Goal: Task Accomplishment & Management: Manage account settings

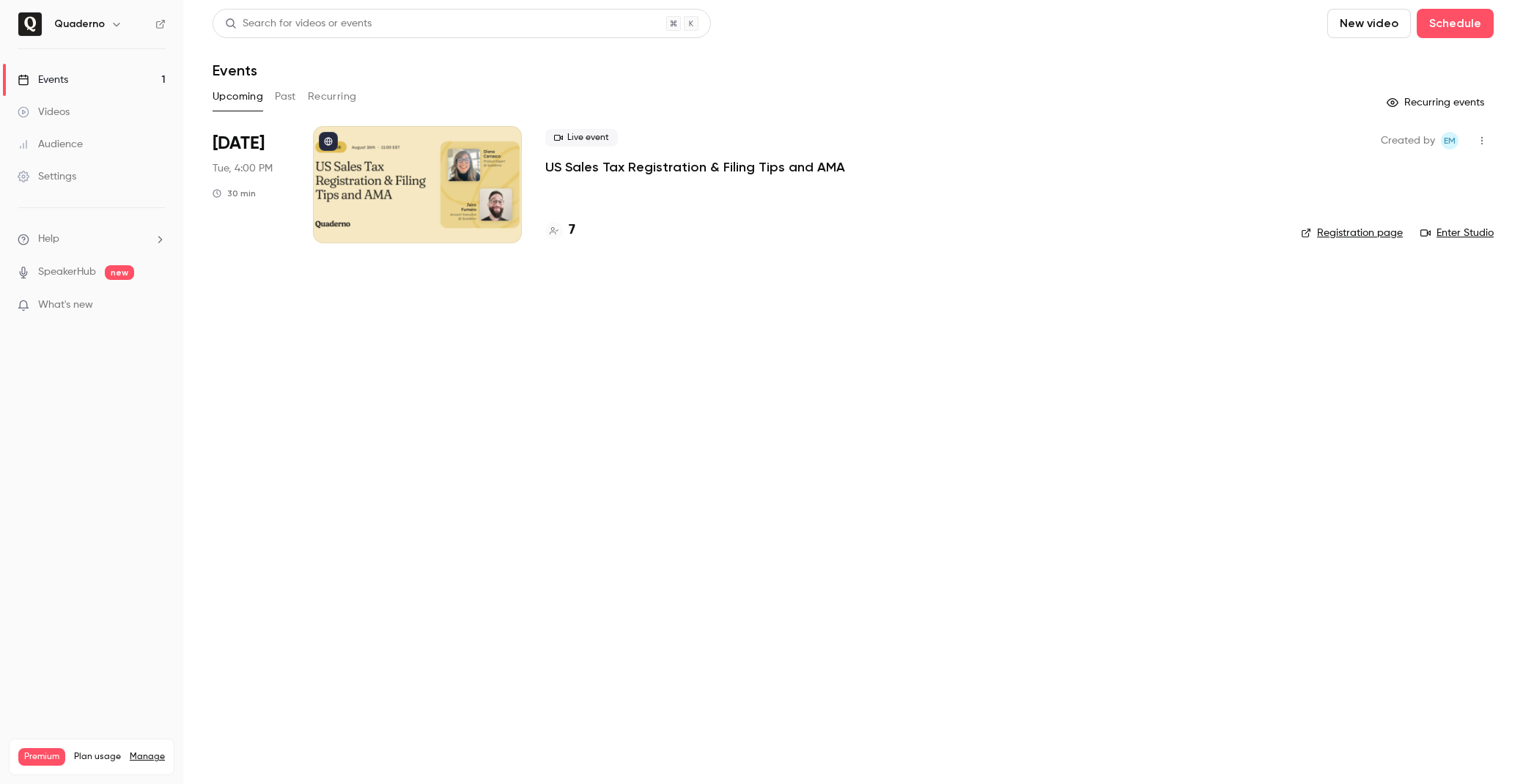
click at [76, 25] on h6 "Quaderno" at bounding box center [79, 24] width 50 height 14
click at [110, 24] on icon "button" at bounding box center [116, 24] width 11 height 11
click at [125, 137] on span "Switch channel" at bounding box center [90, 134] width 74 height 15
click at [117, 161] on div "Quaderno [GEOGRAPHIC_DATA]" at bounding box center [137, 165] width 167 height 14
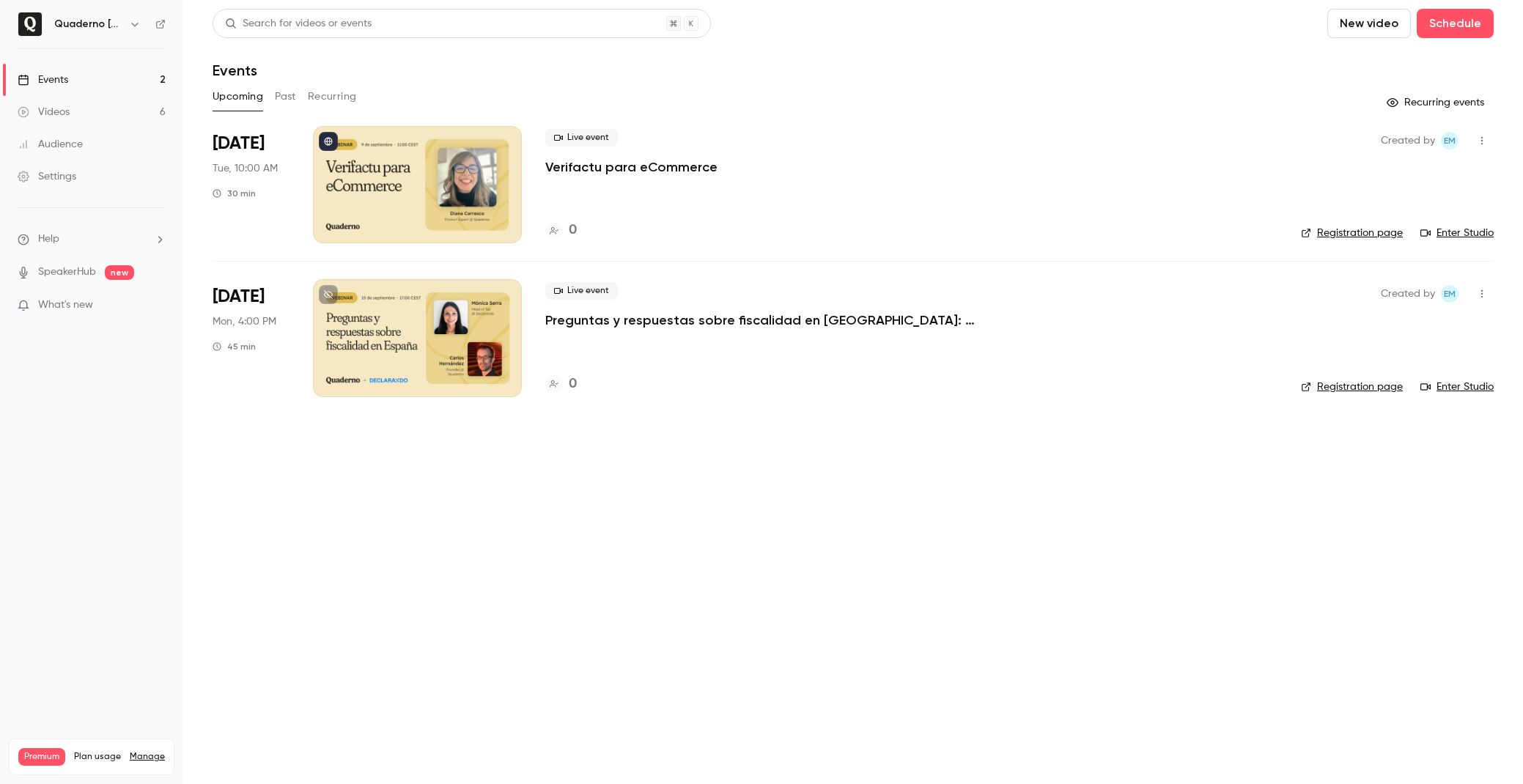
click at [286, 101] on button "Past" at bounding box center [285, 96] width 21 height 24
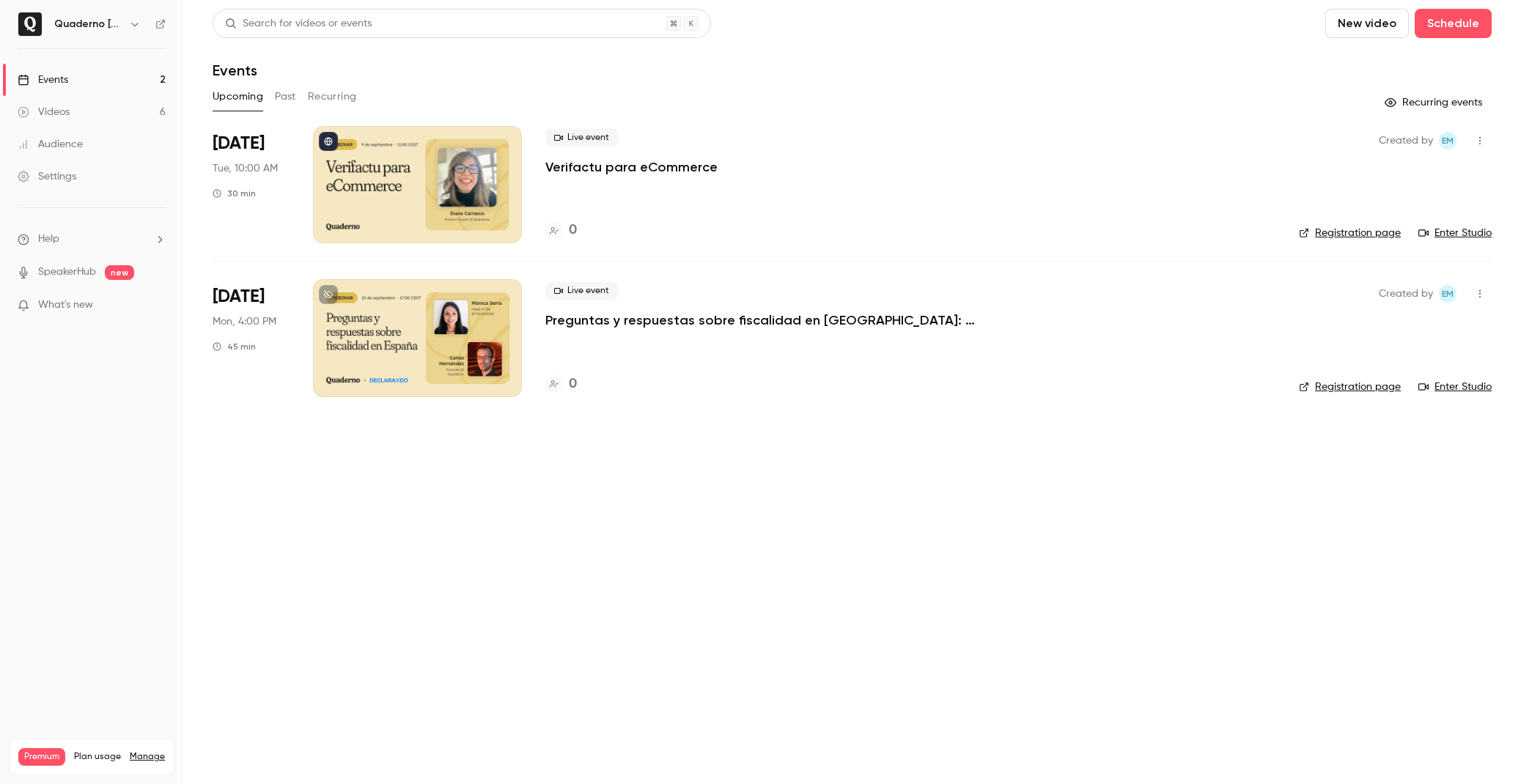
click at [273, 95] on div "Upcoming Past Recurring" at bounding box center [852, 96] width 1279 height 24
click at [285, 95] on button "Past" at bounding box center [285, 96] width 21 height 24
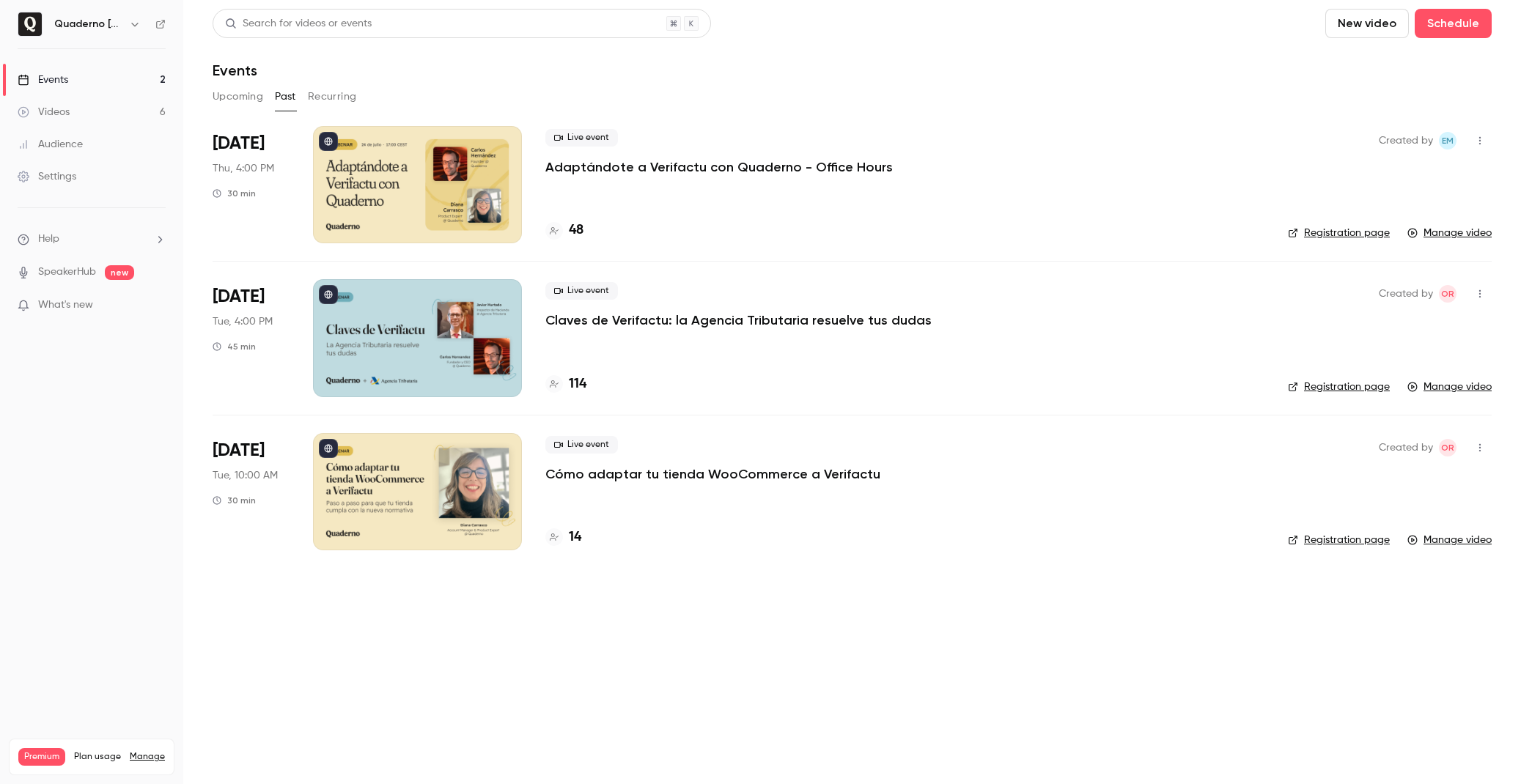
click at [417, 355] on div at bounding box center [417, 337] width 209 height 117
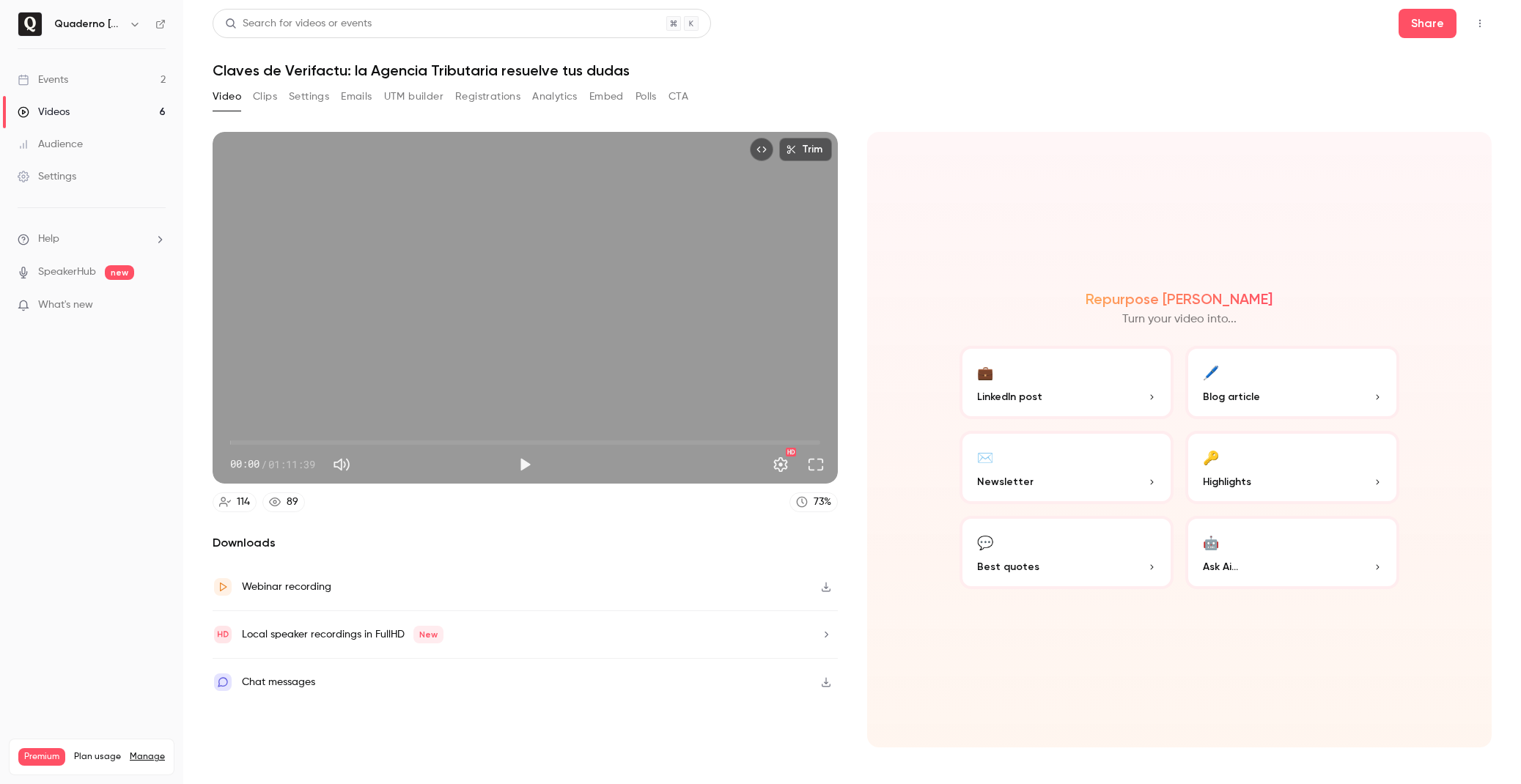
click at [496, 98] on button "Registrations" at bounding box center [488, 96] width 66 height 24
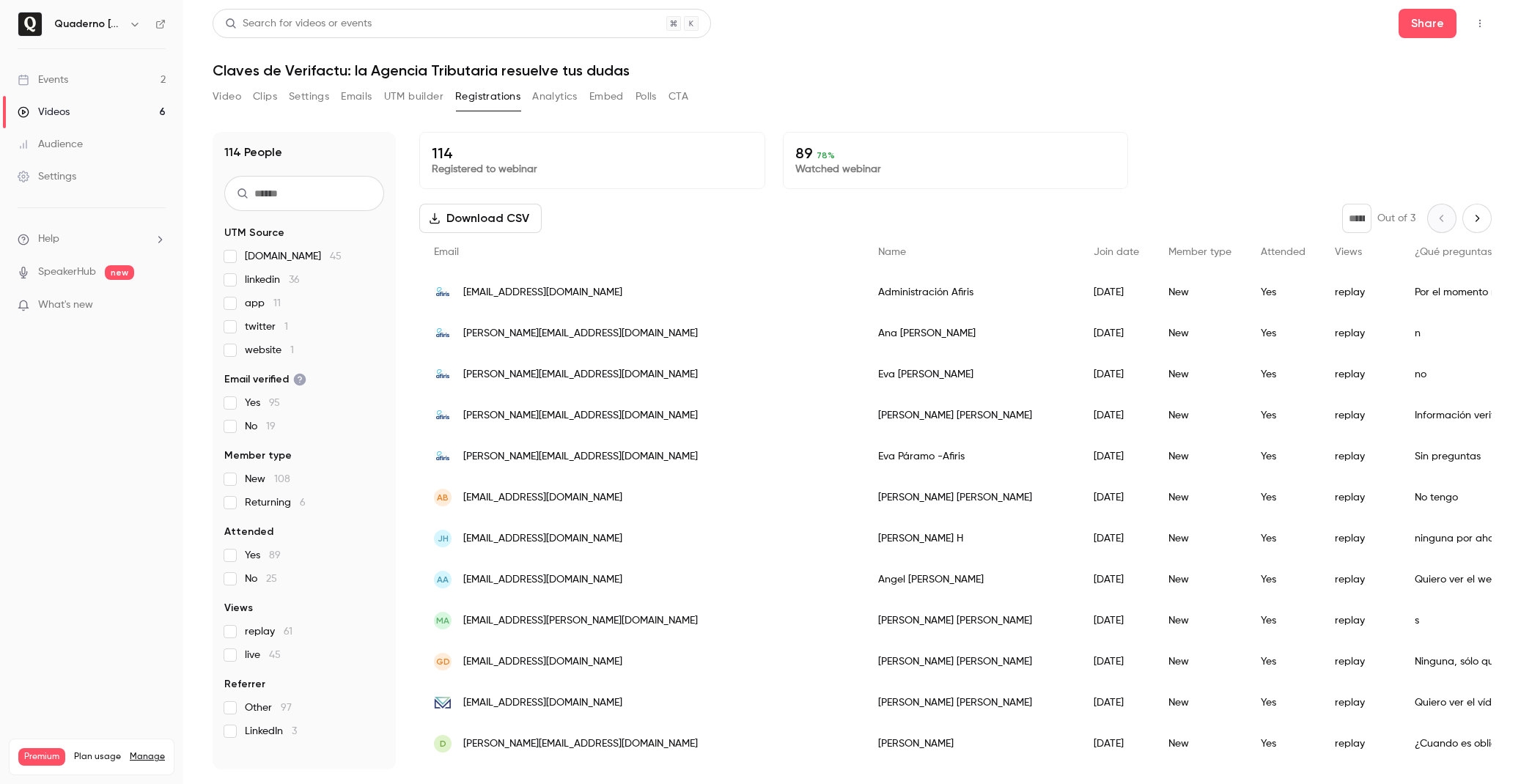
click at [306, 98] on button "Settings" at bounding box center [309, 96] width 40 height 24
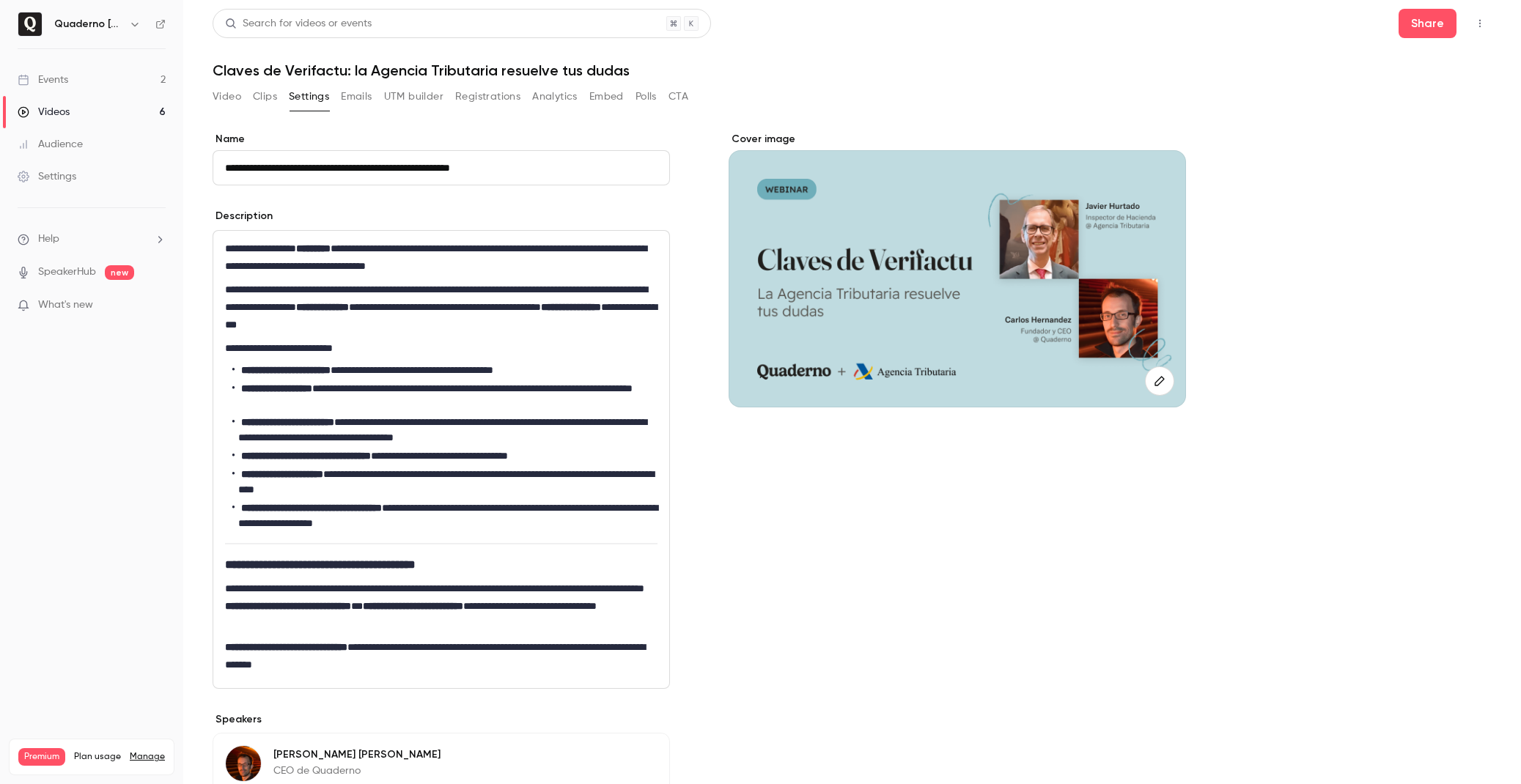
click at [362, 98] on button "Emails" at bounding box center [356, 96] width 30 height 24
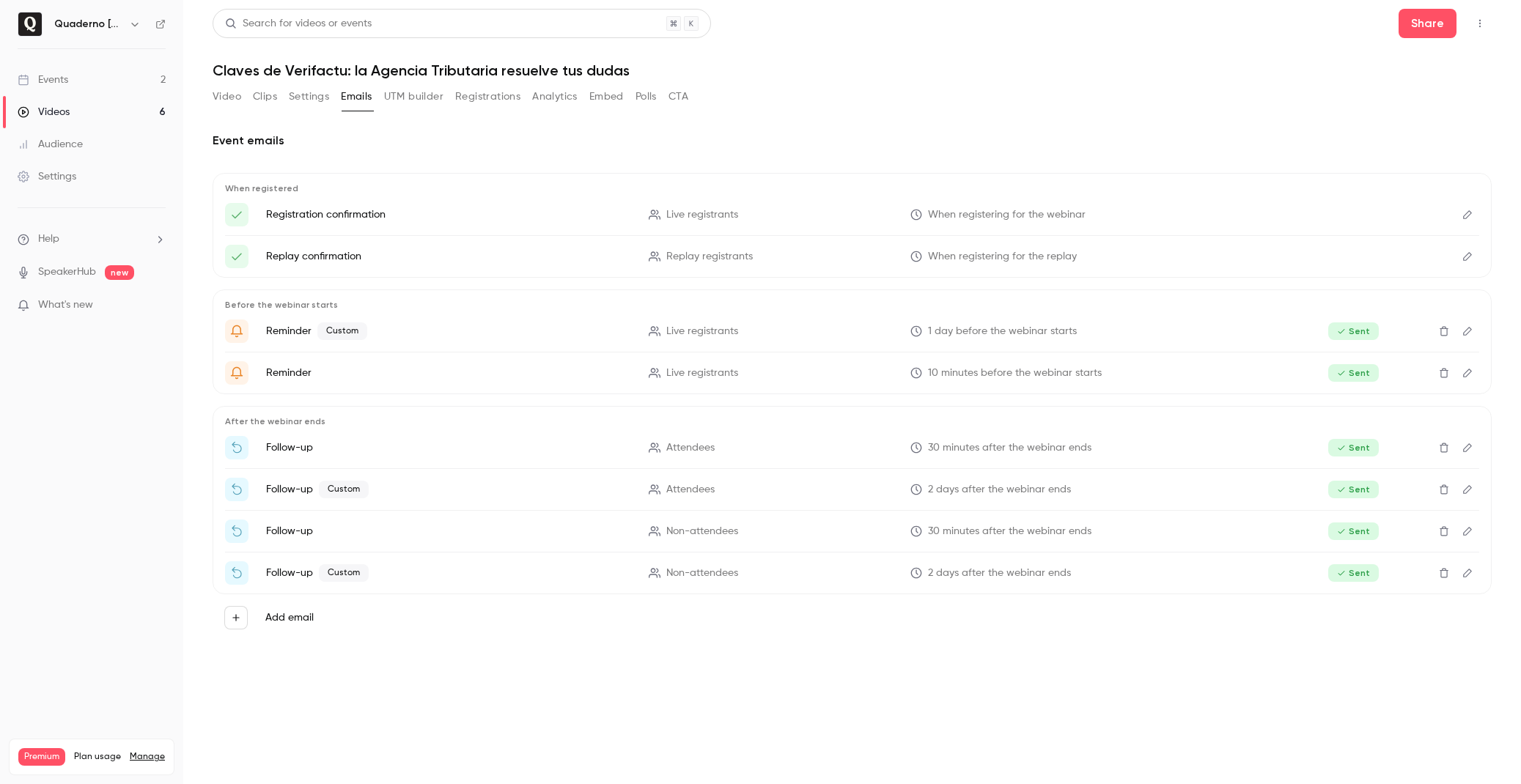
click at [416, 98] on button "UTM builder" at bounding box center [414, 96] width 59 height 24
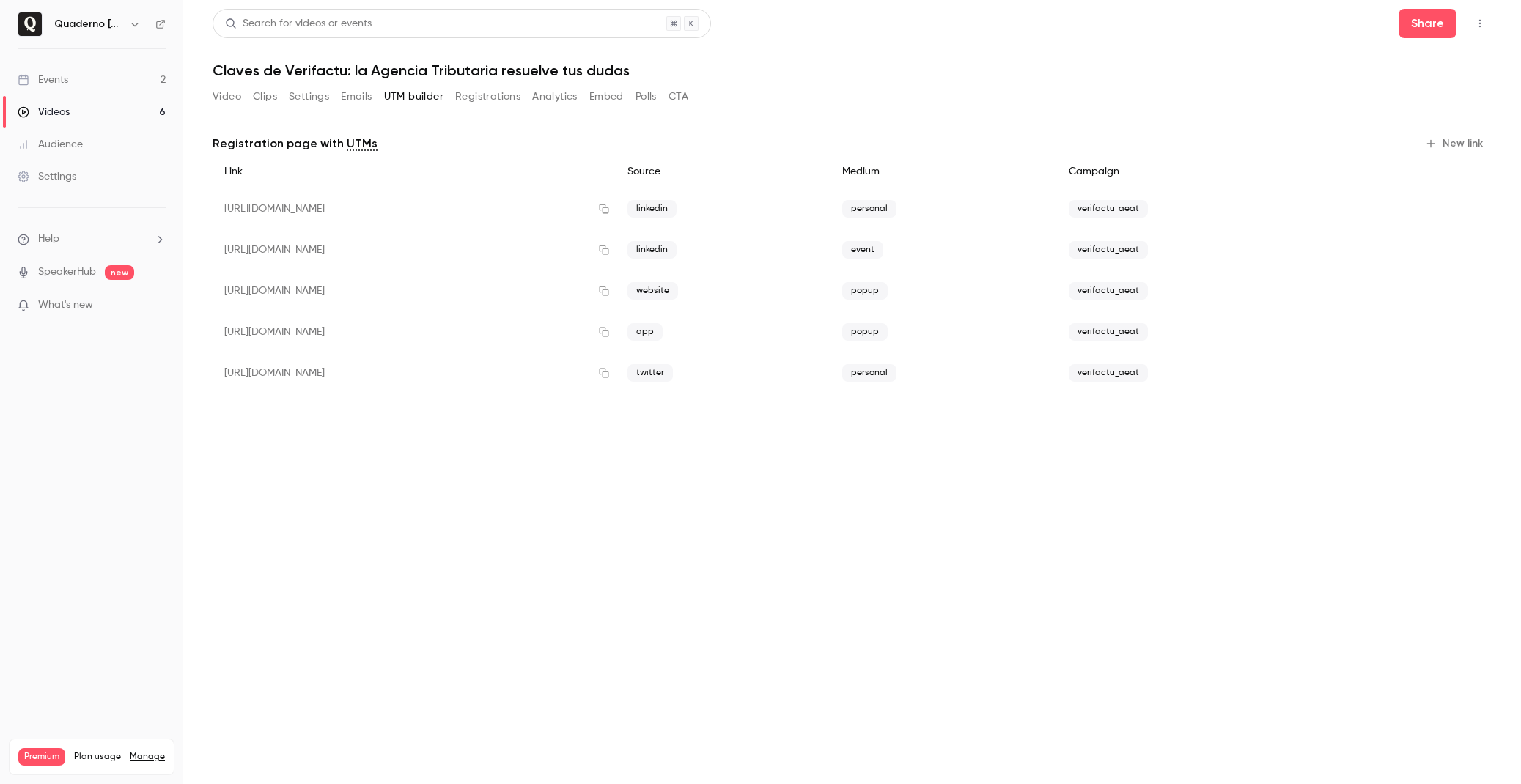
click at [341, 97] on button "Emails" at bounding box center [356, 96] width 30 height 24
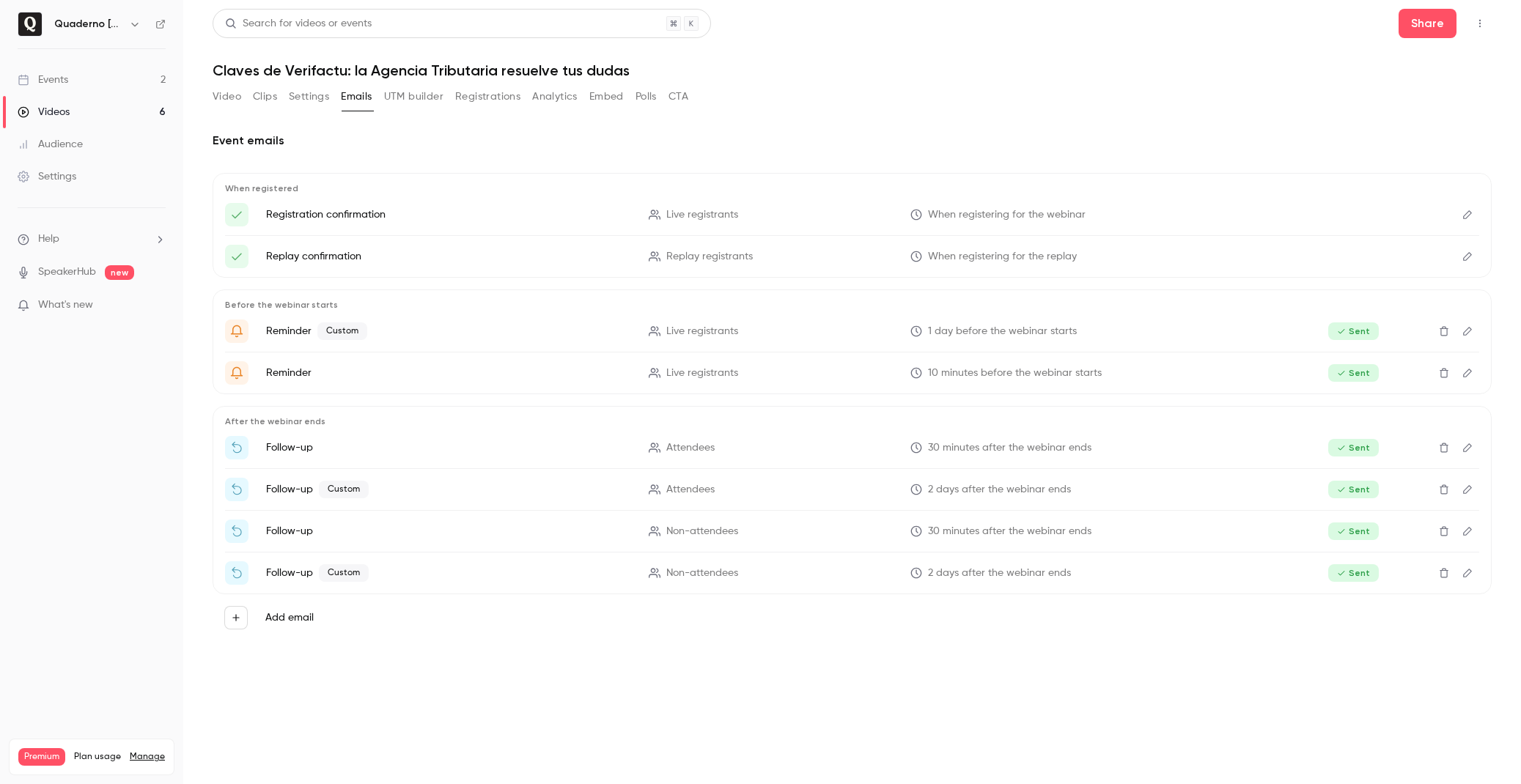
click at [424, 98] on button "UTM builder" at bounding box center [414, 96] width 59 height 24
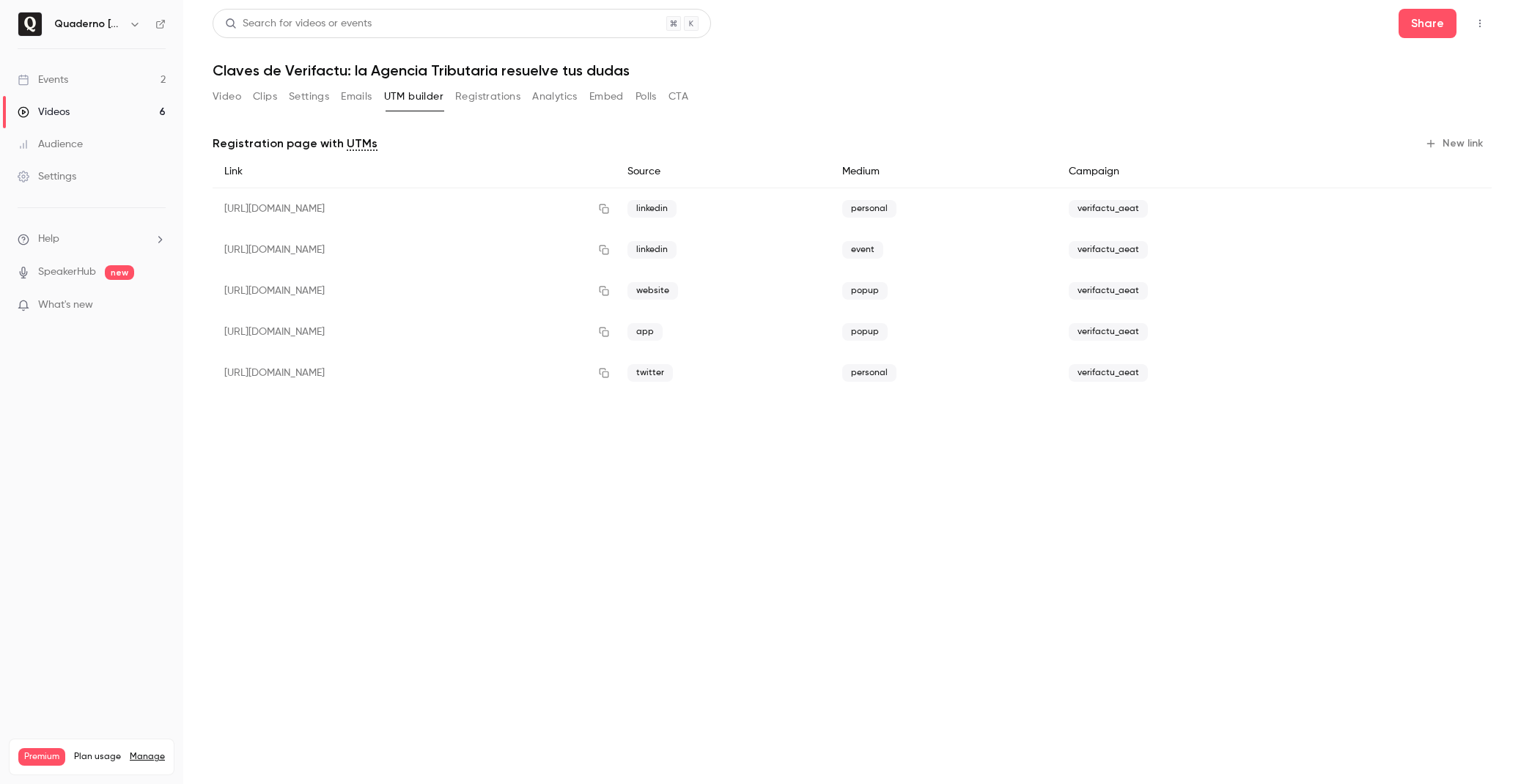
click at [491, 92] on button "Registrations" at bounding box center [488, 96] width 66 height 24
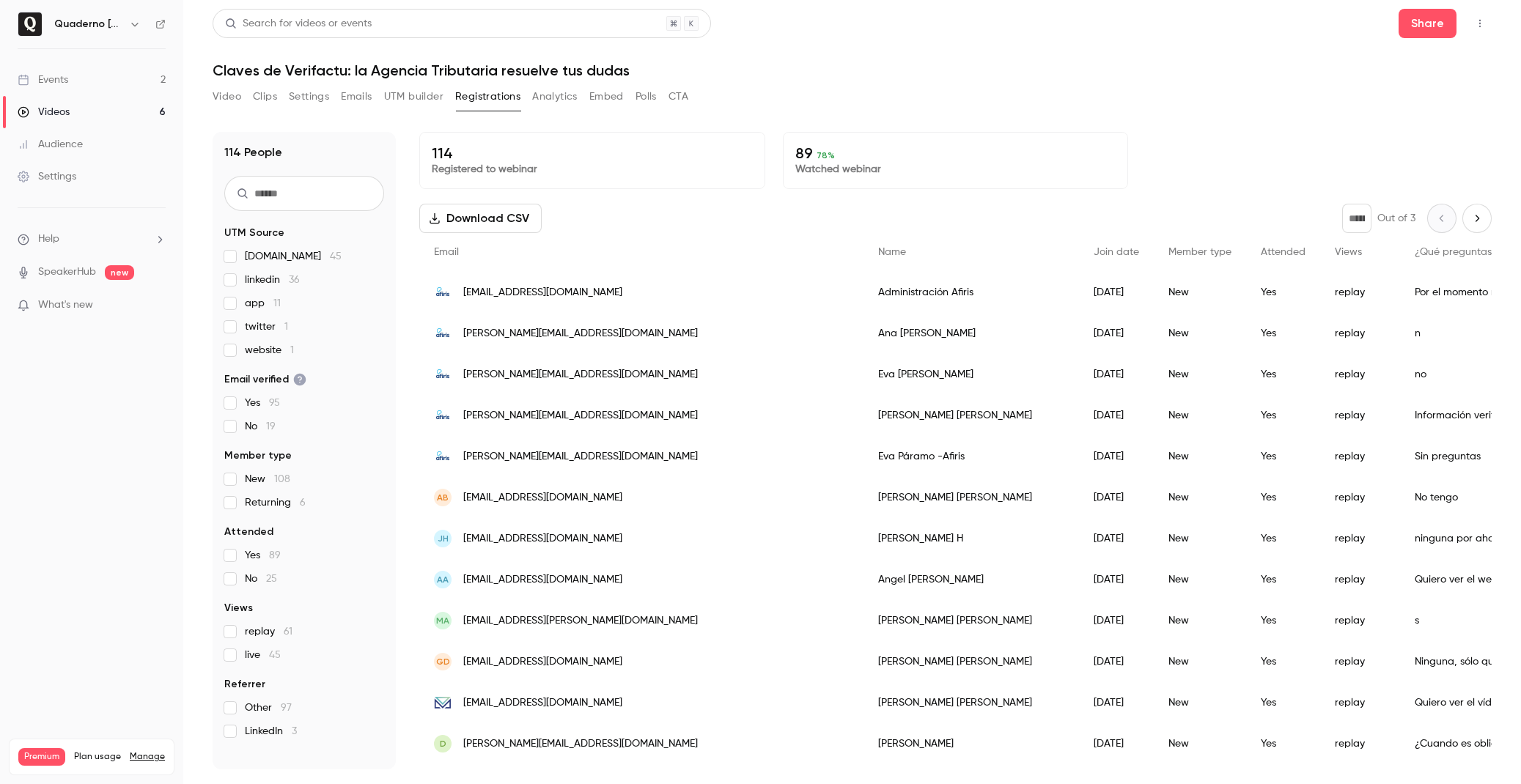
click at [578, 96] on button "Analytics" at bounding box center [555, 96] width 46 height 24
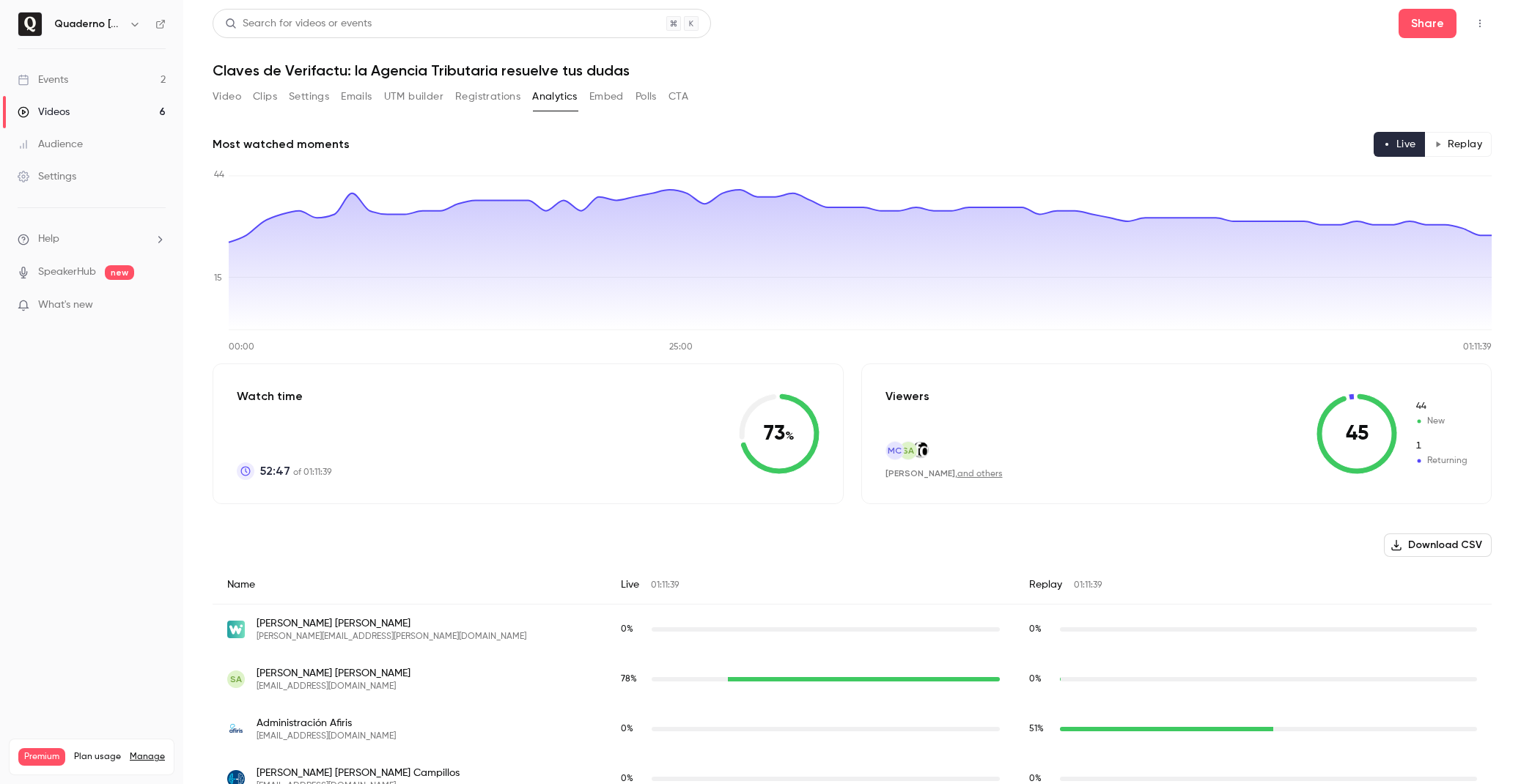
click at [608, 97] on button "Embed" at bounding box center [606, 96] width 34 height 24
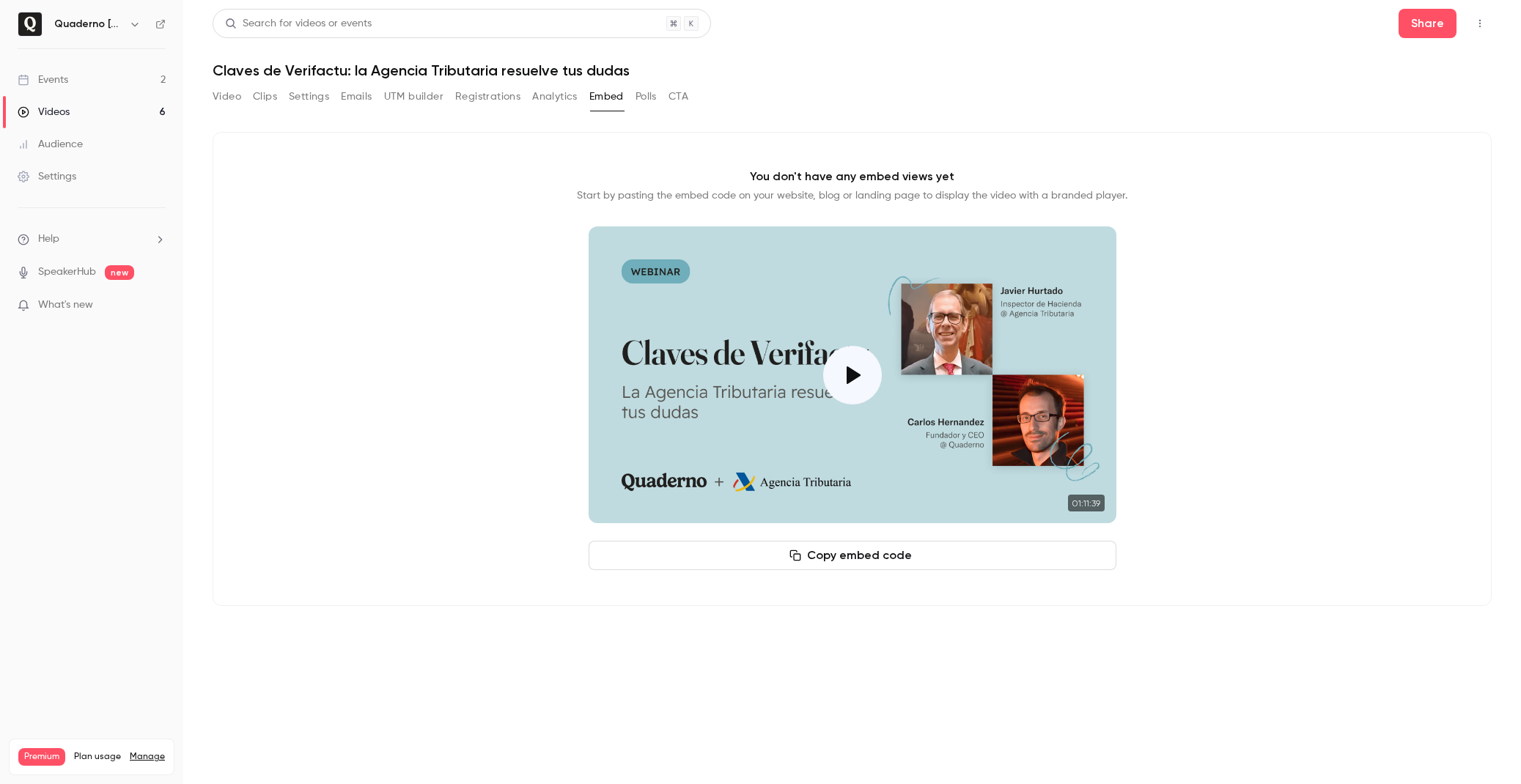
click at [645, 98] on button "Polls" at bounding box center [645, 96] width 21 height 24
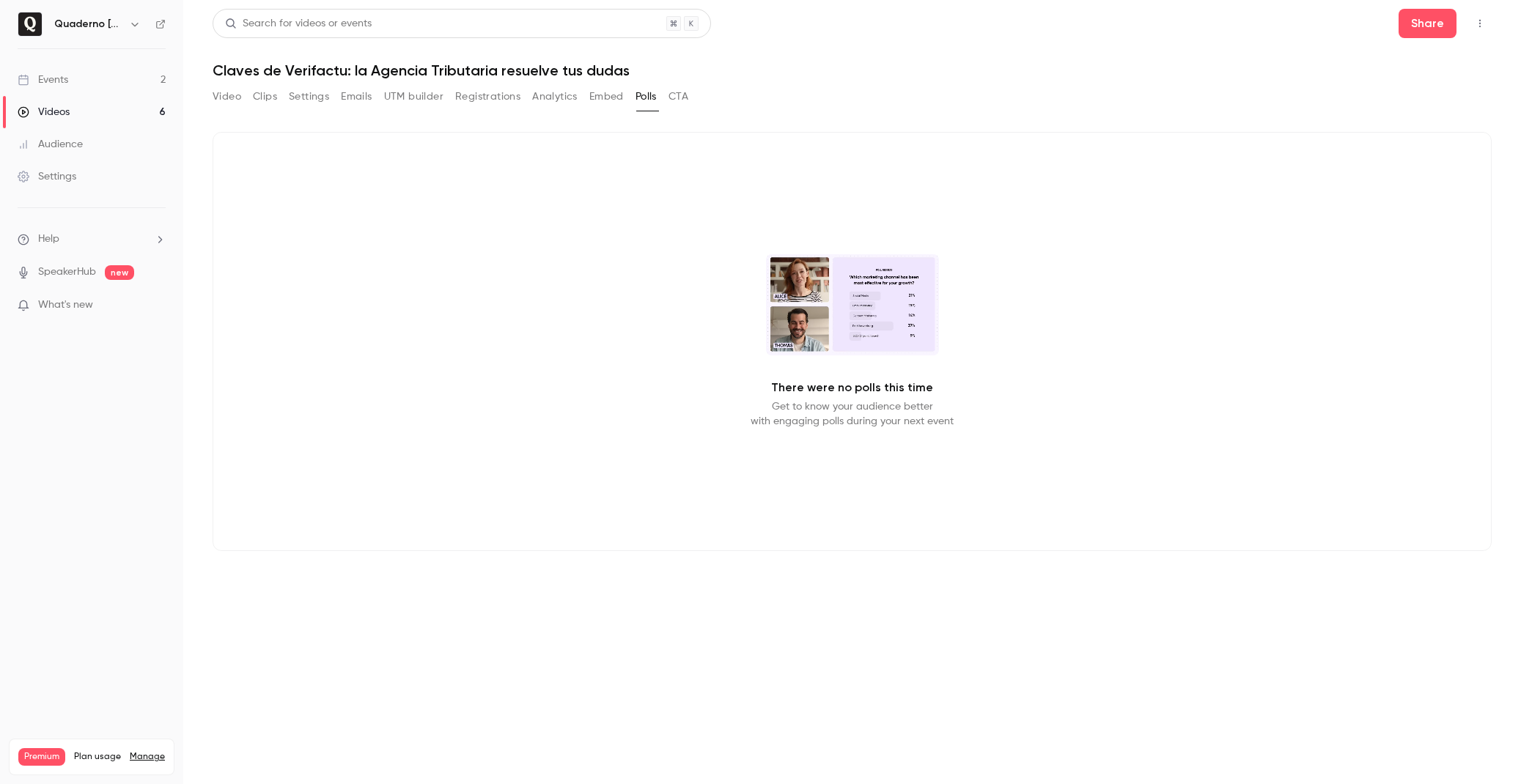
click at [682, 98] on button "CTA" at bounding box center [678, 96] width 20 height 24
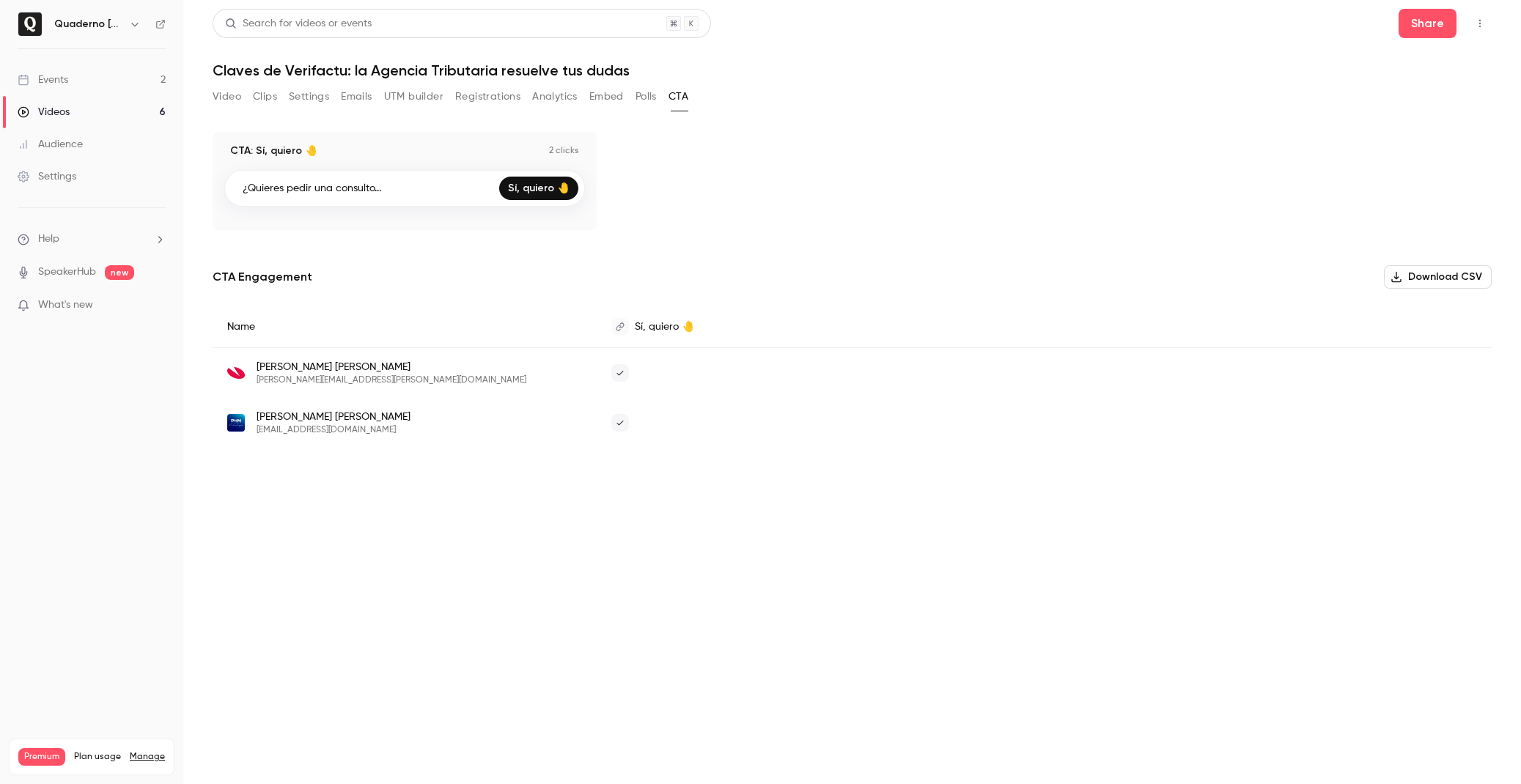
click at [221, 95] on button "Video" at bounding box center [227, 96] width 29 height 24
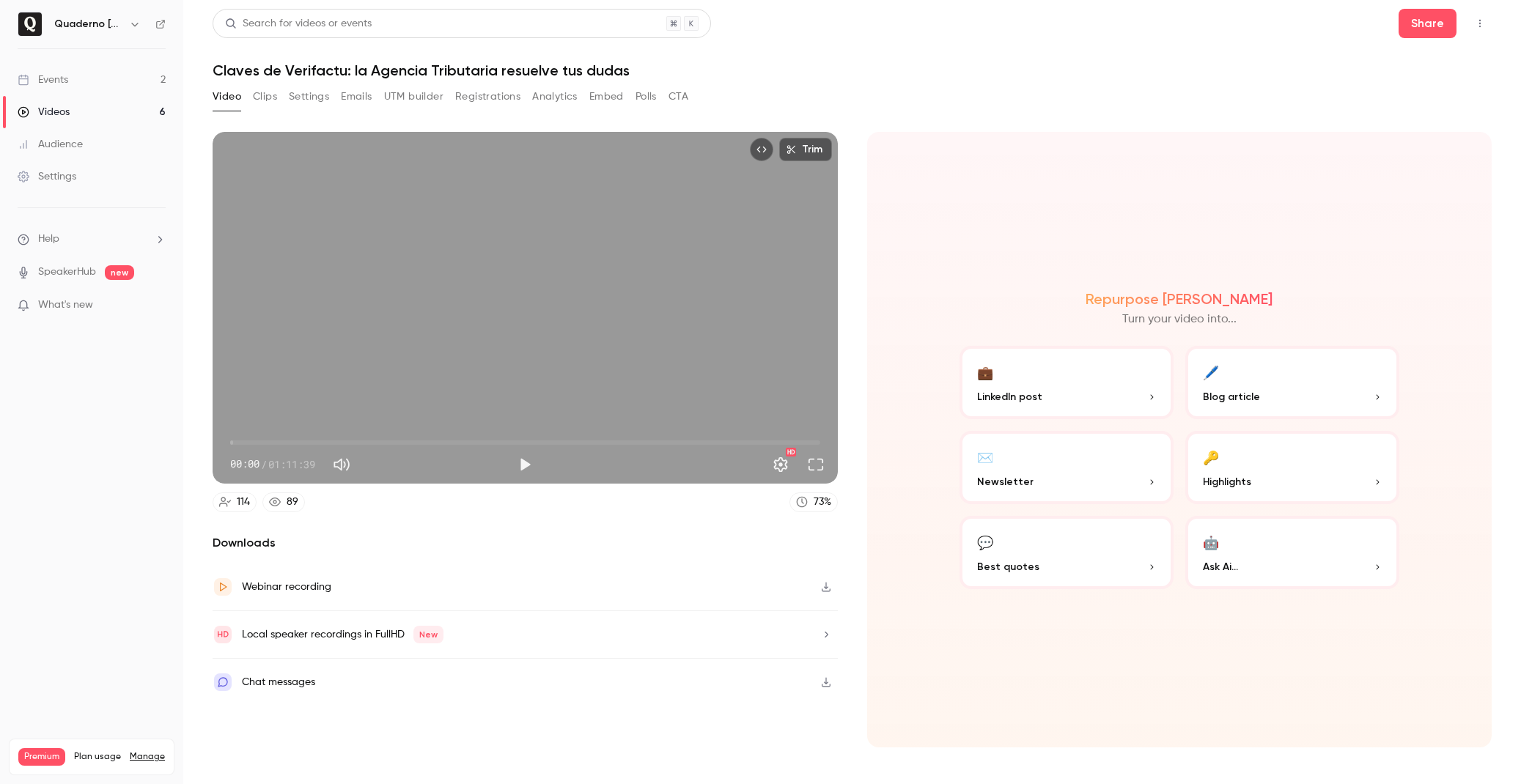
click at [686, 95] on button "CTA" at bounding box center [678, 96] width 20 height 24
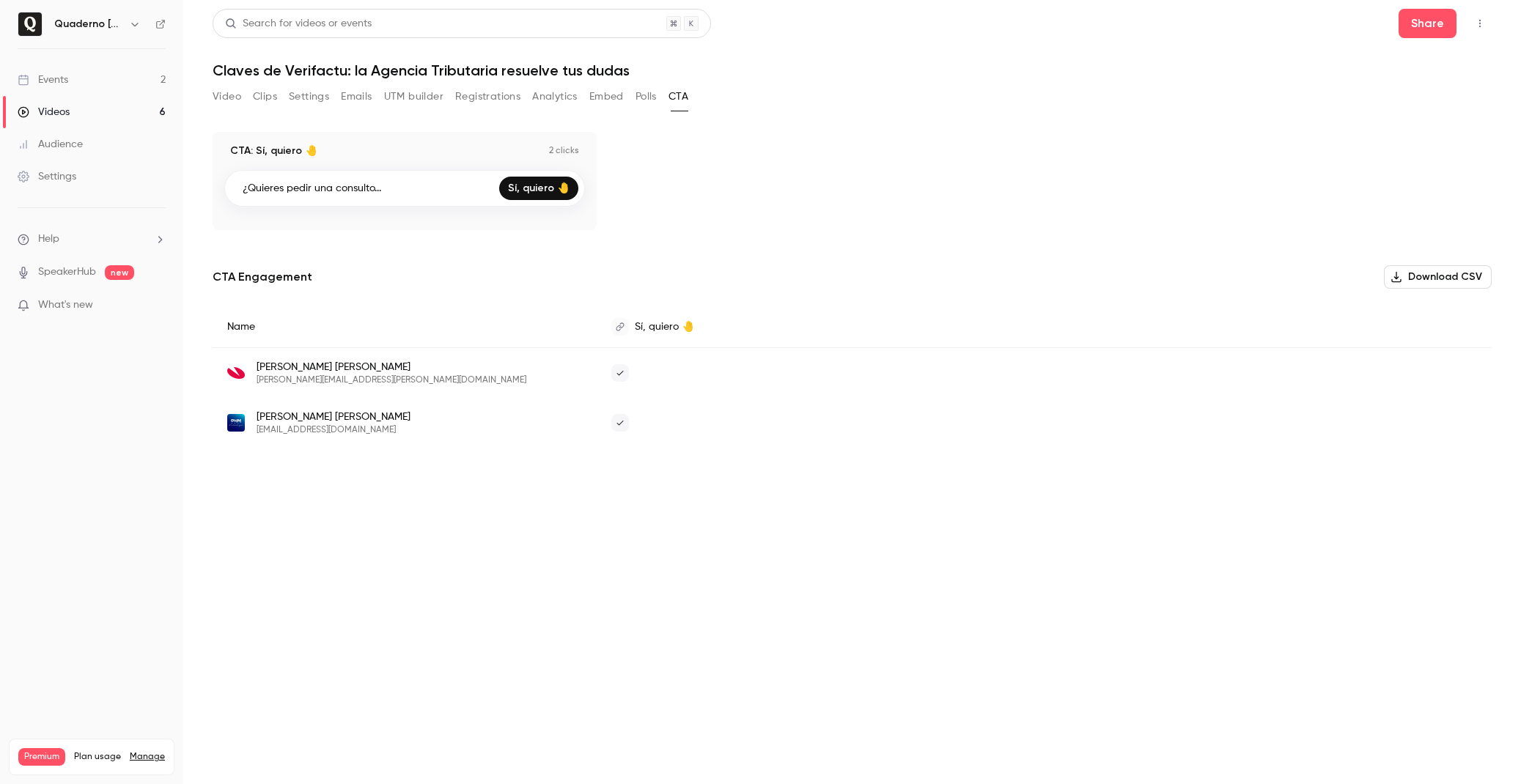
click at [221, 94] on button "Video" at bounding box center [227, 96] width 29 height 24
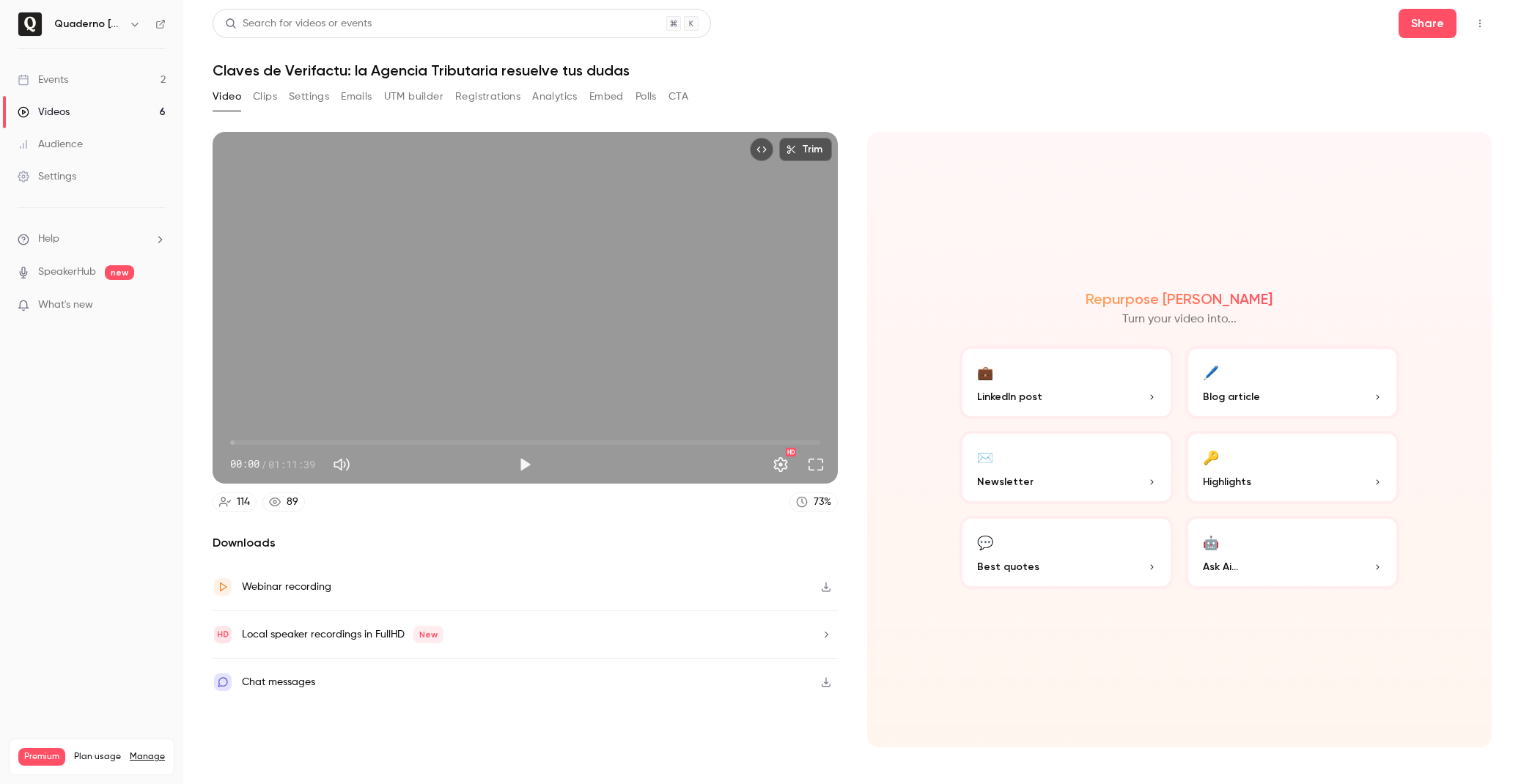
click at [477, 98] on button "Registrations" at bounding box center [488, 96] width 66 height 24
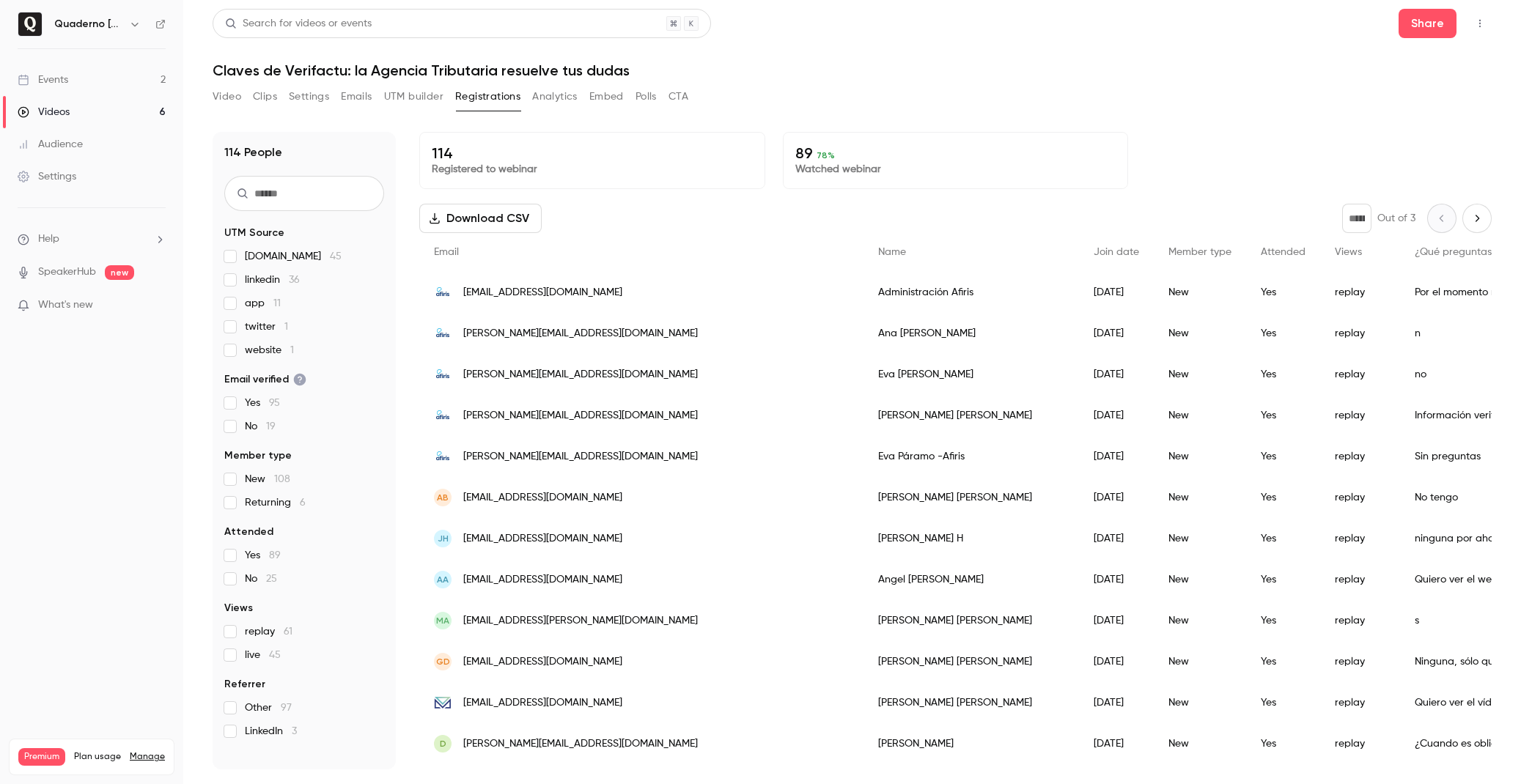
click at [878, 169] on p "Watched webinar" at bounding box center [956, 168] width 321 height 14
click at [1484, 219] on icon "Next page" at bounding box center [1476, 219] width 16 height 11
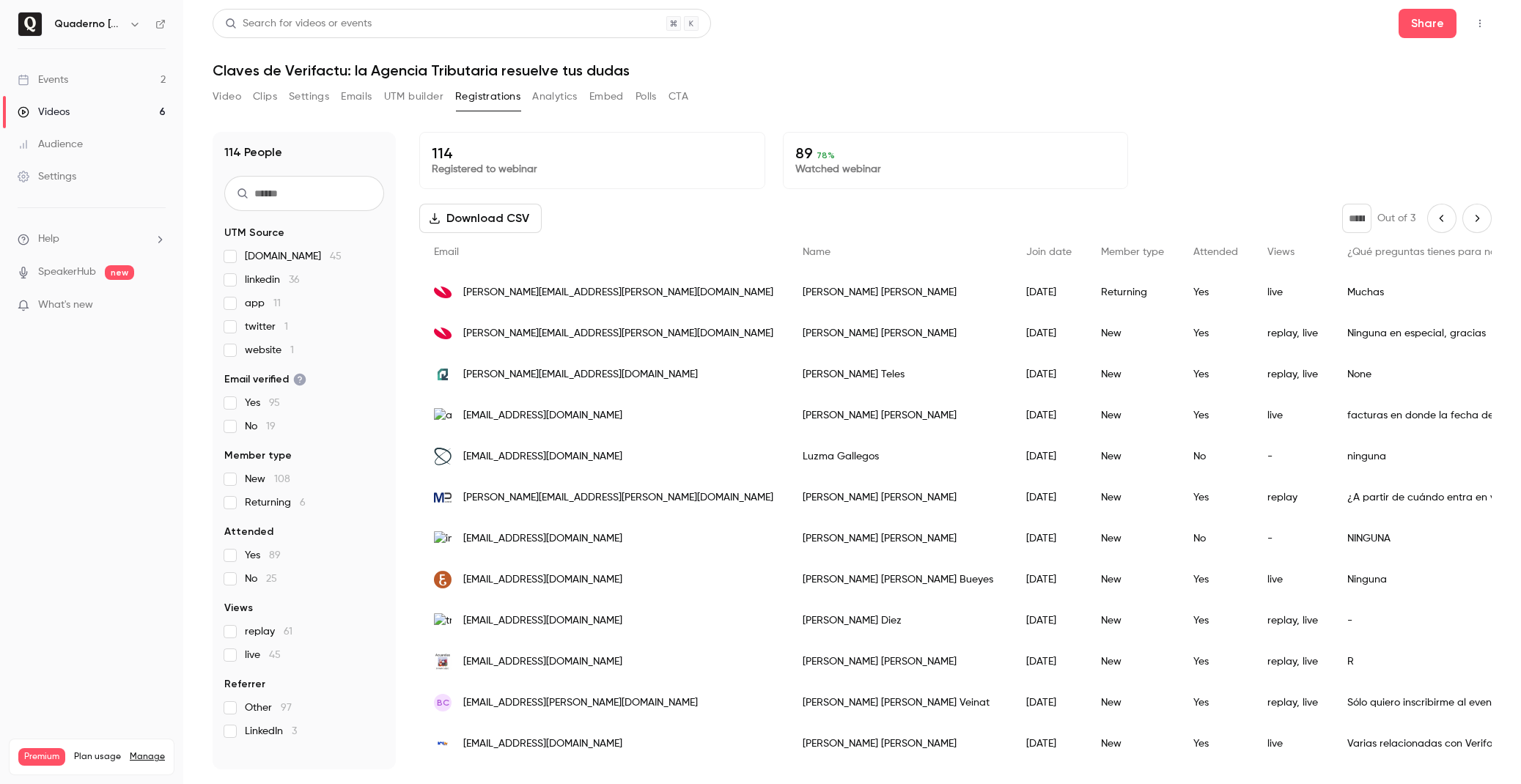
click at [1484, 220] on icon "Next page" at bounding box center [1476, 219] width 16 height 11
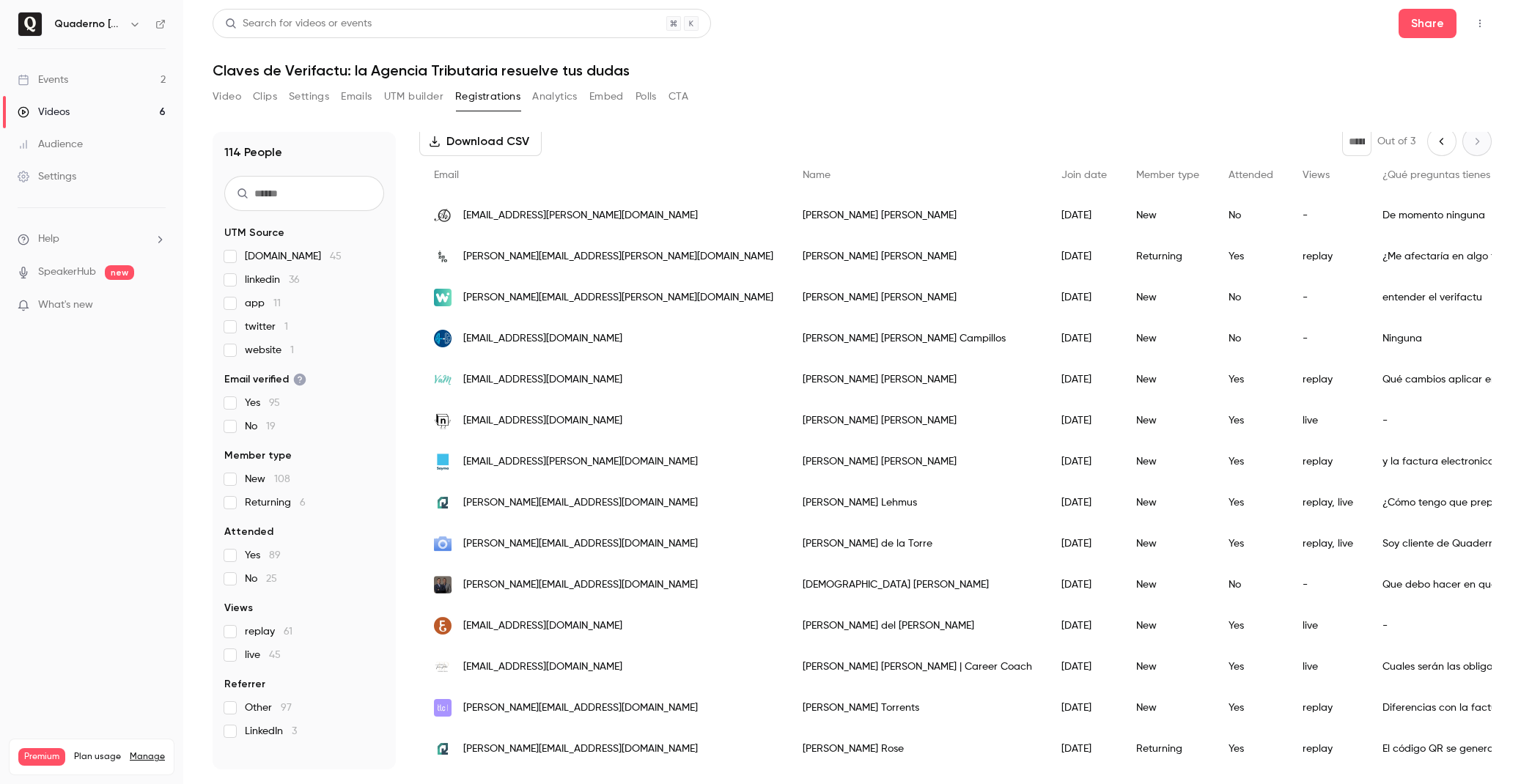
scroll to position [77, 0]
click at [1442, 145] on icon "Previous page" at bounding box center [1441, 142] width 16 height 11
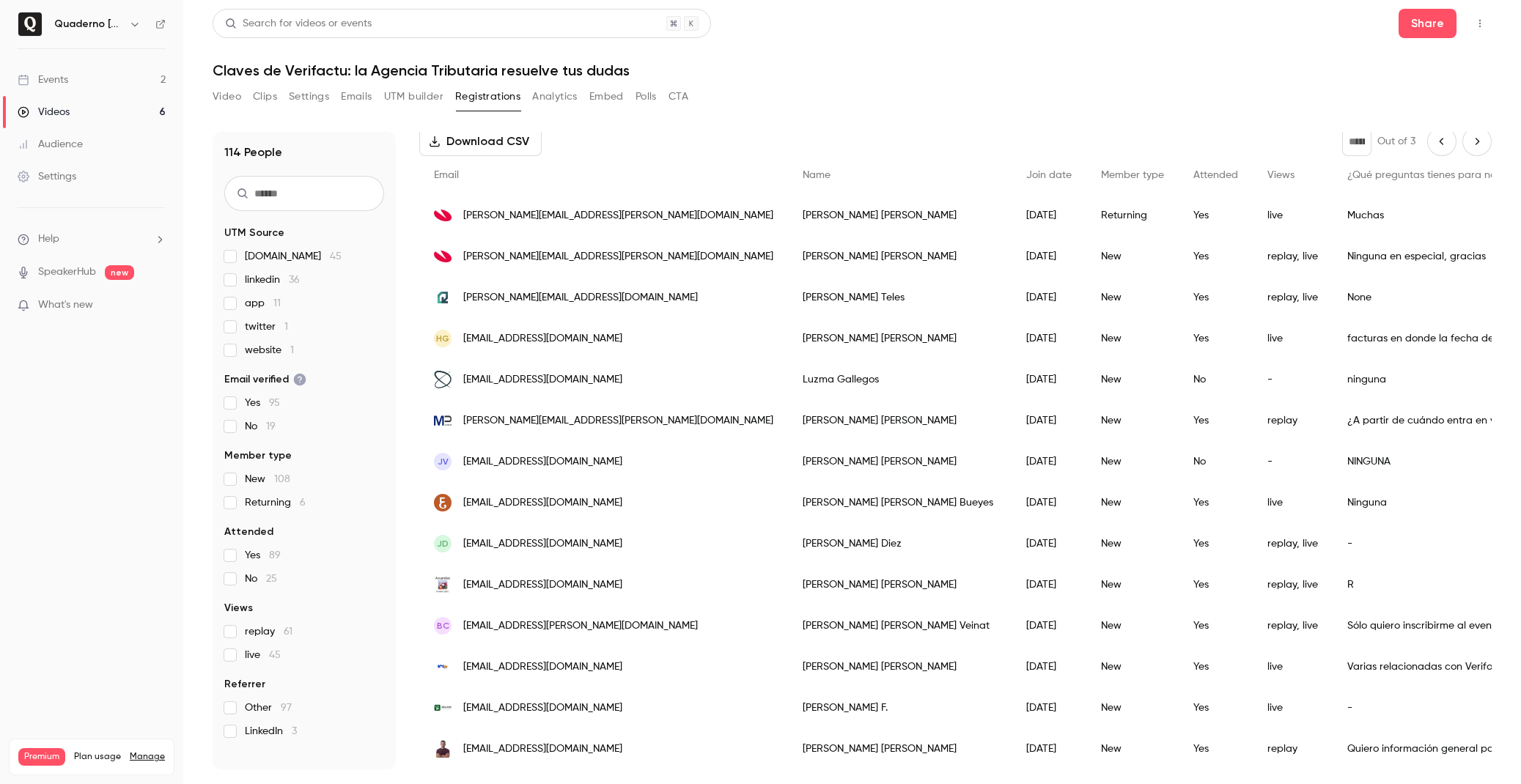
click at [1442, 145] on icon "Previous page" at bounding box center [1441, 142] width 16 height 11
type input "*"
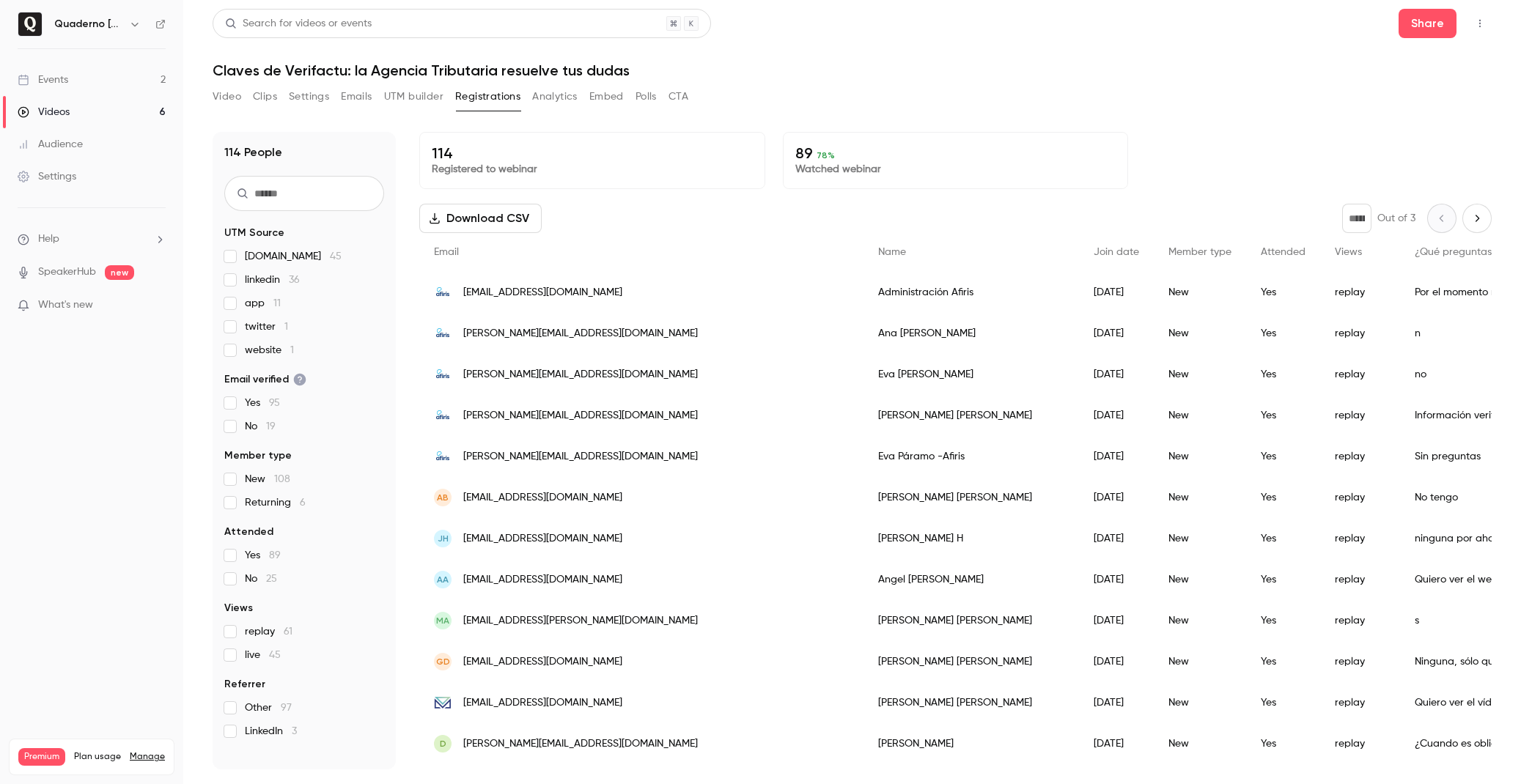
scroll to position [0, 0]
click at [600, 97] on button "Embed" at bounding box center [606, 96] width 34 height 24
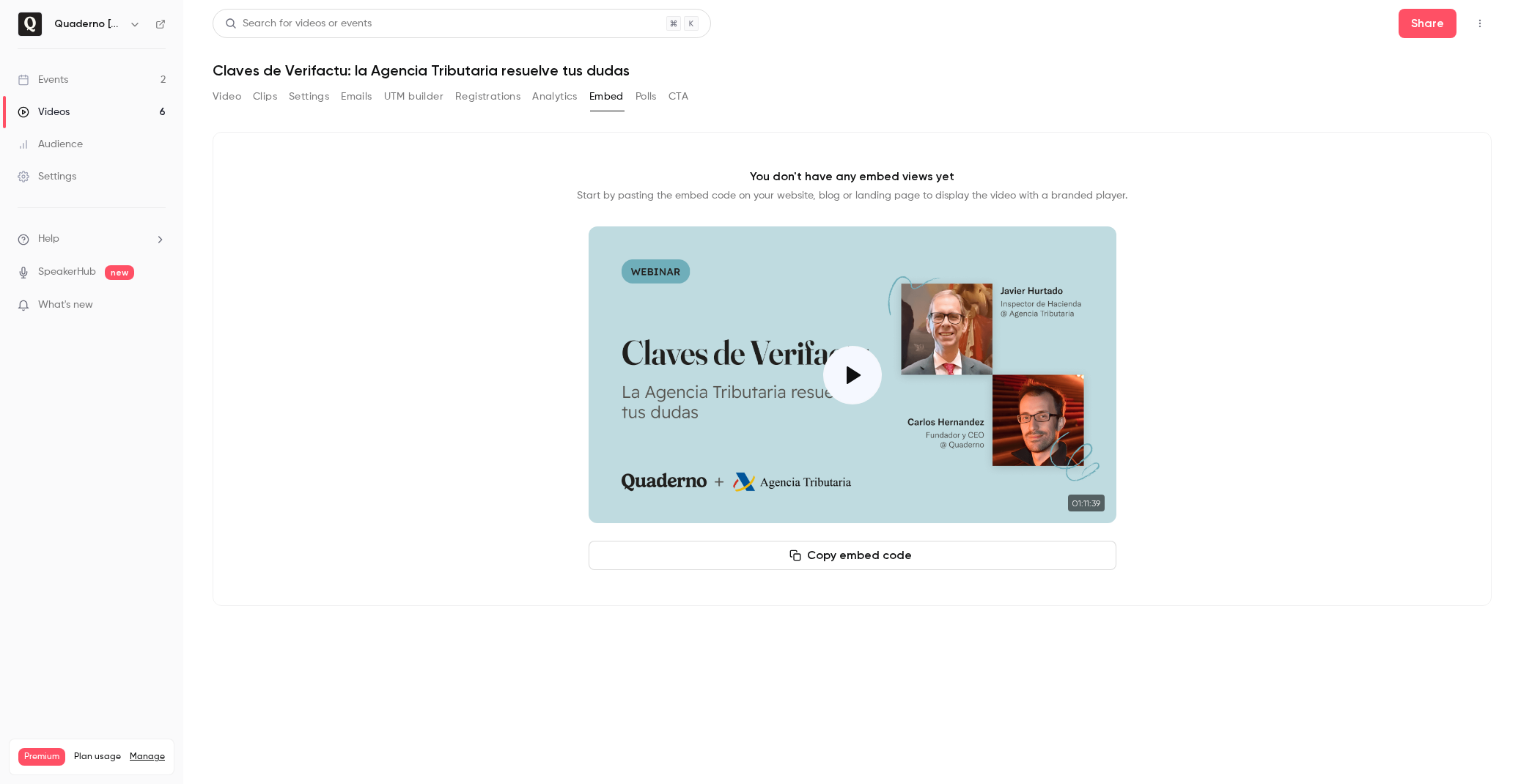
click at [645, 96] on button "Polls" at bounding box center [645, 96] width 21 height 24
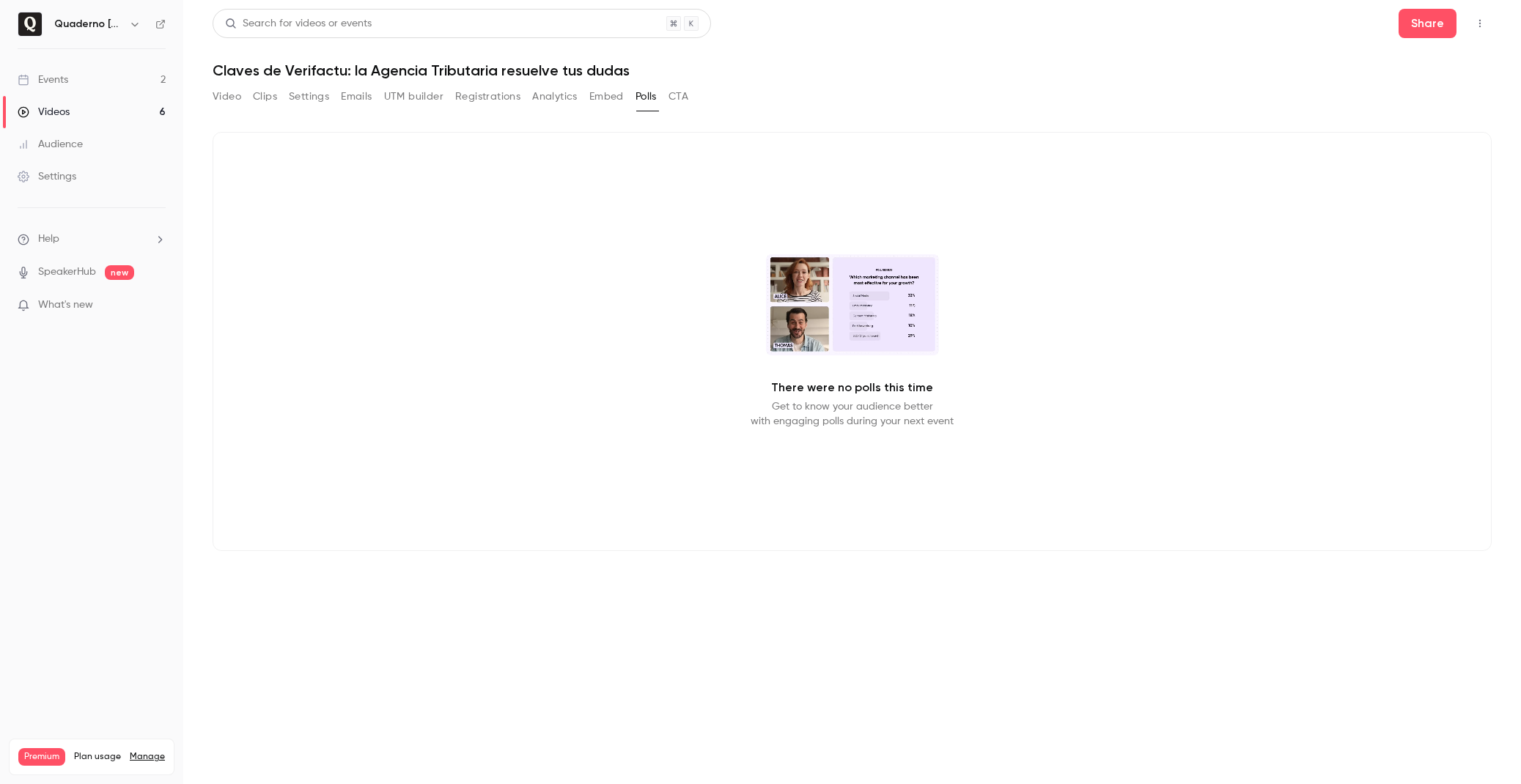
click at [683, 95] on button "CTA" at bounding box center [678, 96] width 20 height 24
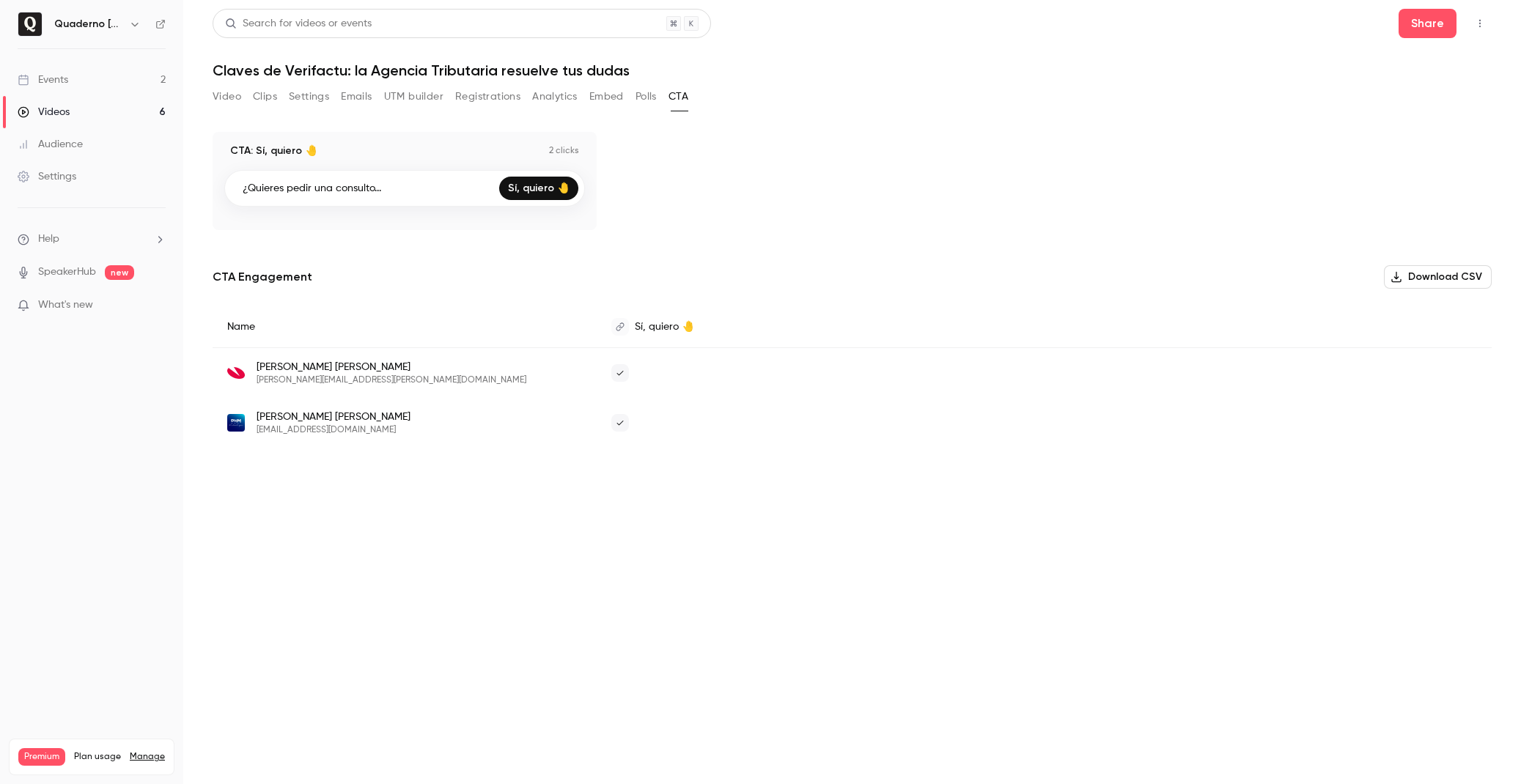
click at [487, 97] on button "Registrations" at bounding box center [488, 96] width 66 height 24
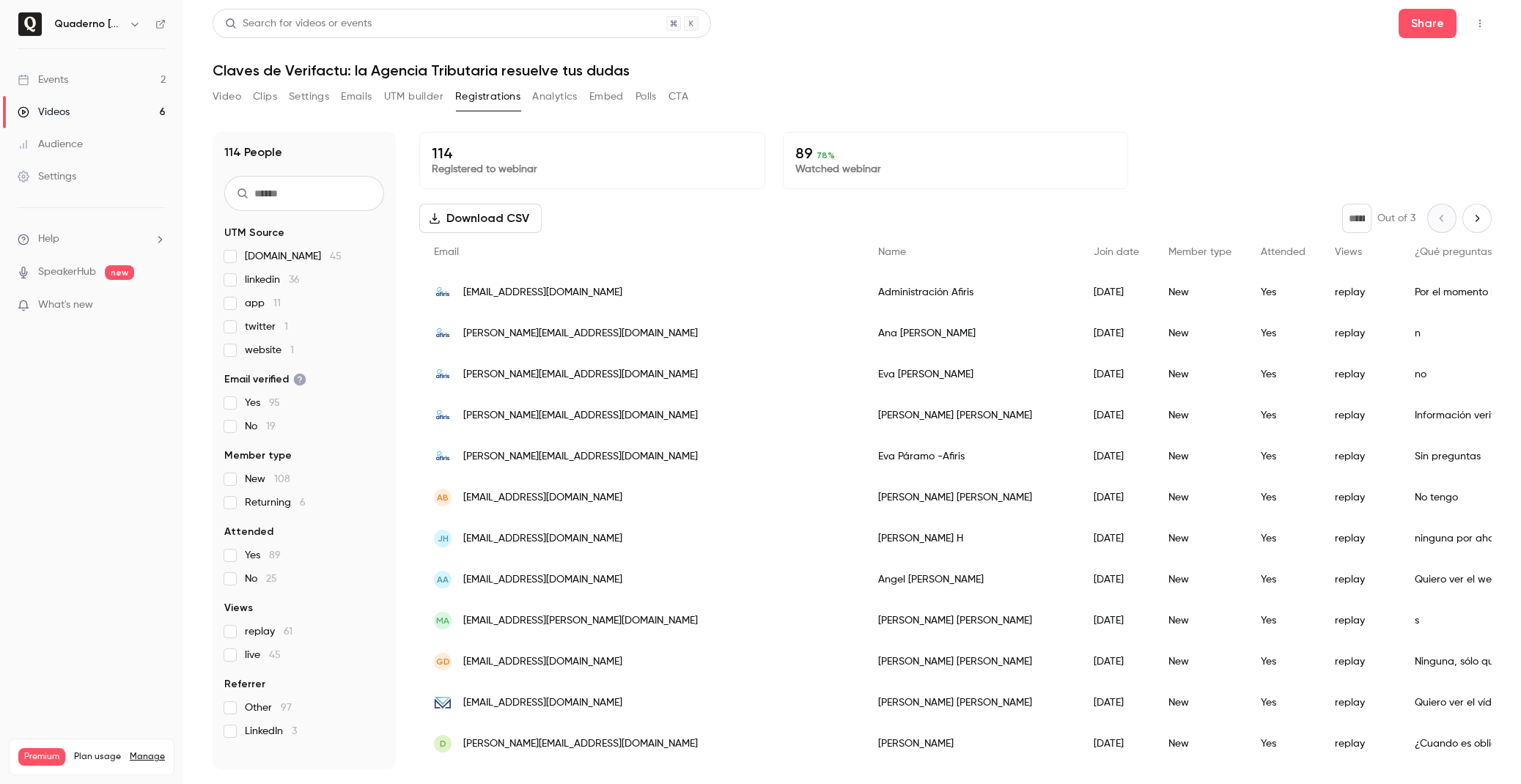
click at [417, 94] on button "UTM builder" at bounding box center [414, 96] width 59 height 24
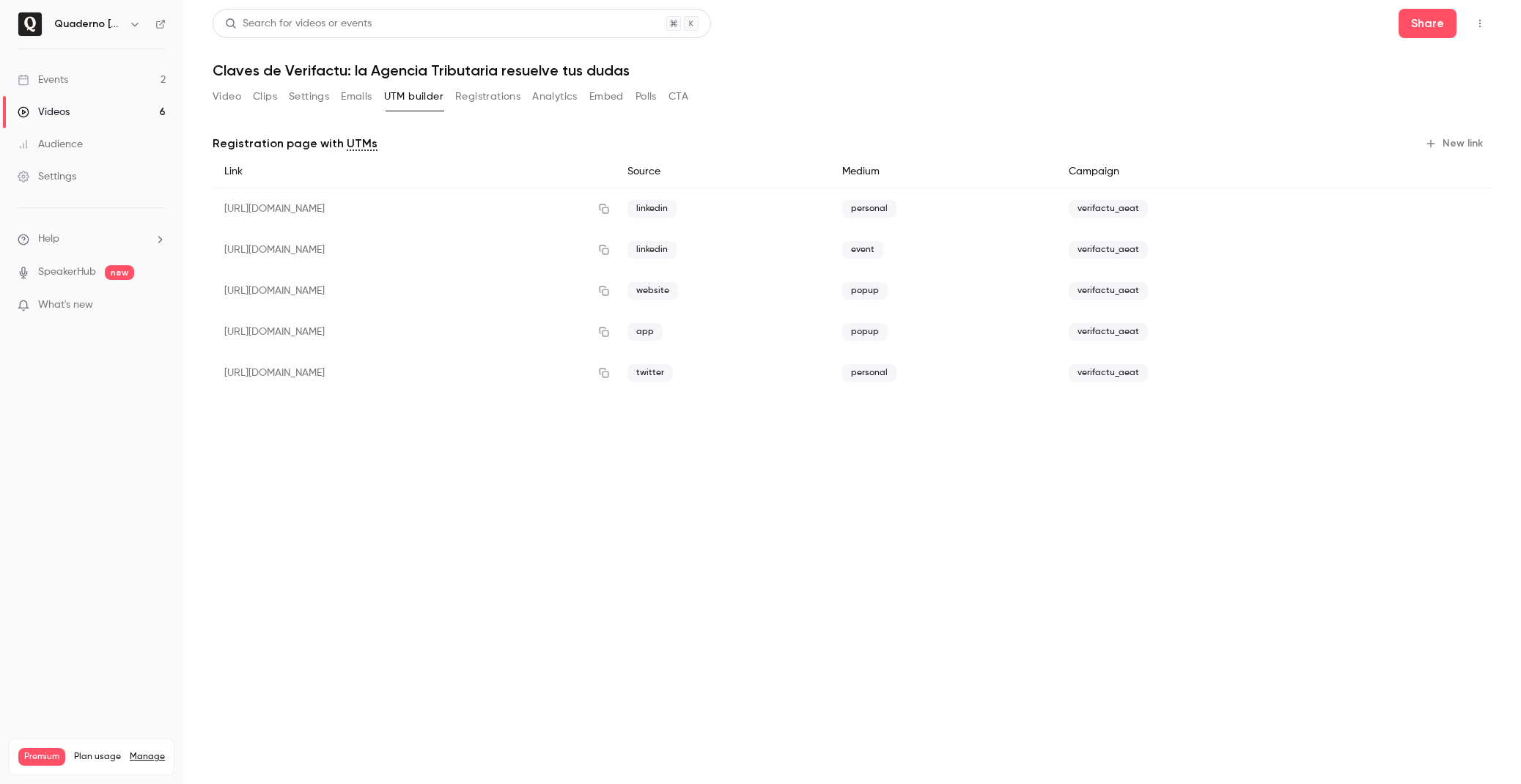
click at [356, 96] on button "Emails" at bounding box center [356, 96] width 30 height 24
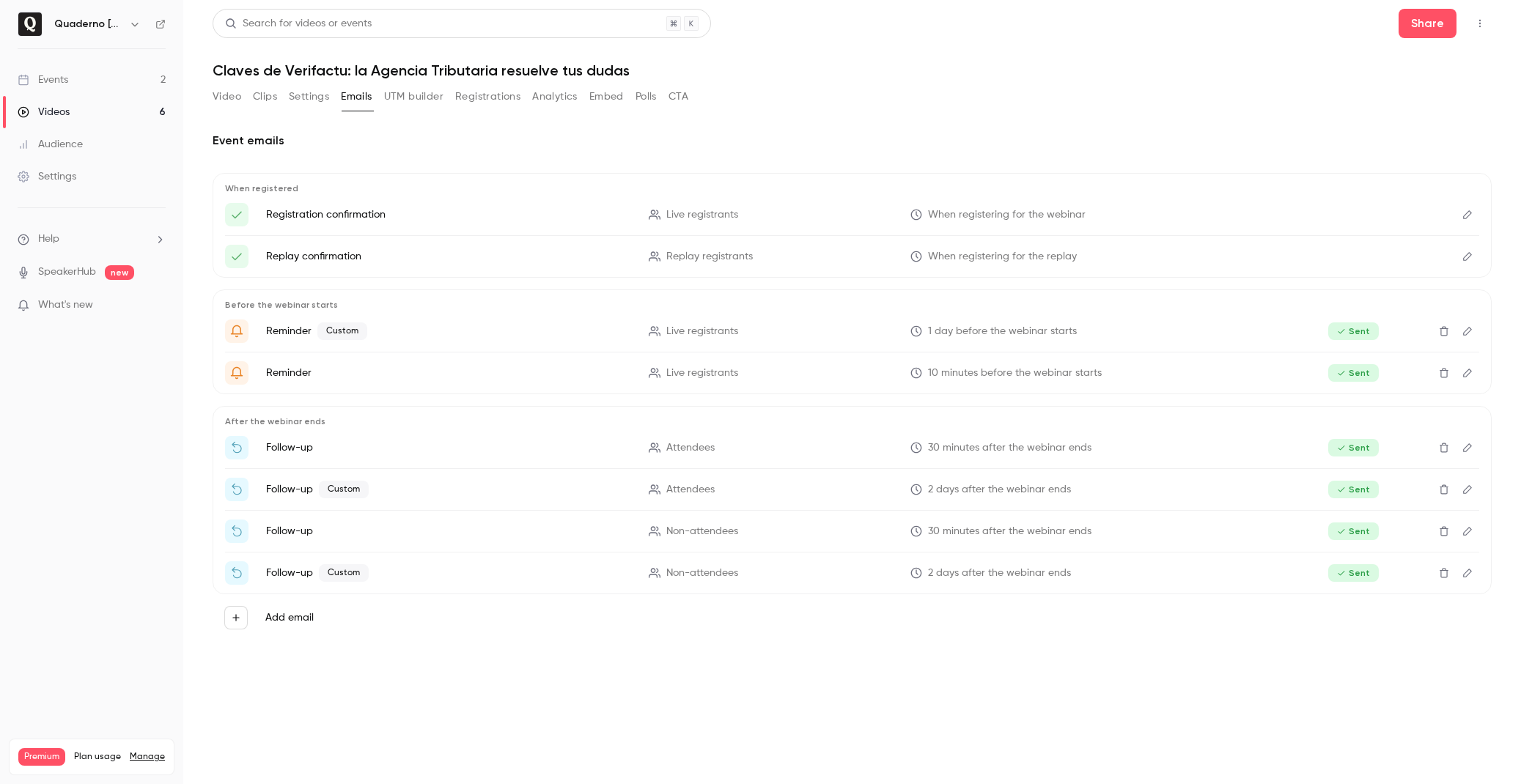
click at [315, 96] on button "Settings" at bounding box center [309, 96] width 40 height 24
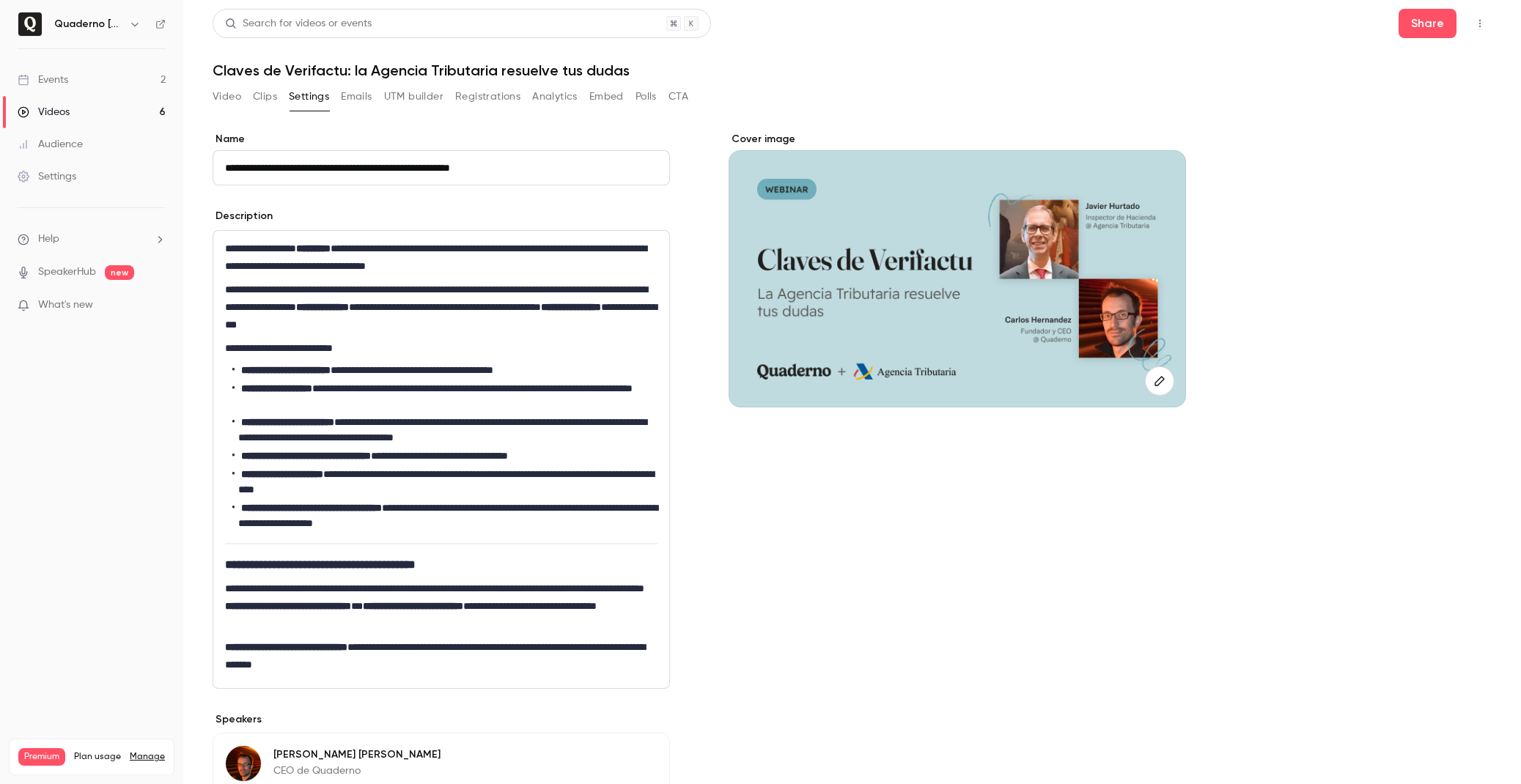
click at [267, 98] on button "Clips" at bounding box center [264, 96] width 24 height 24
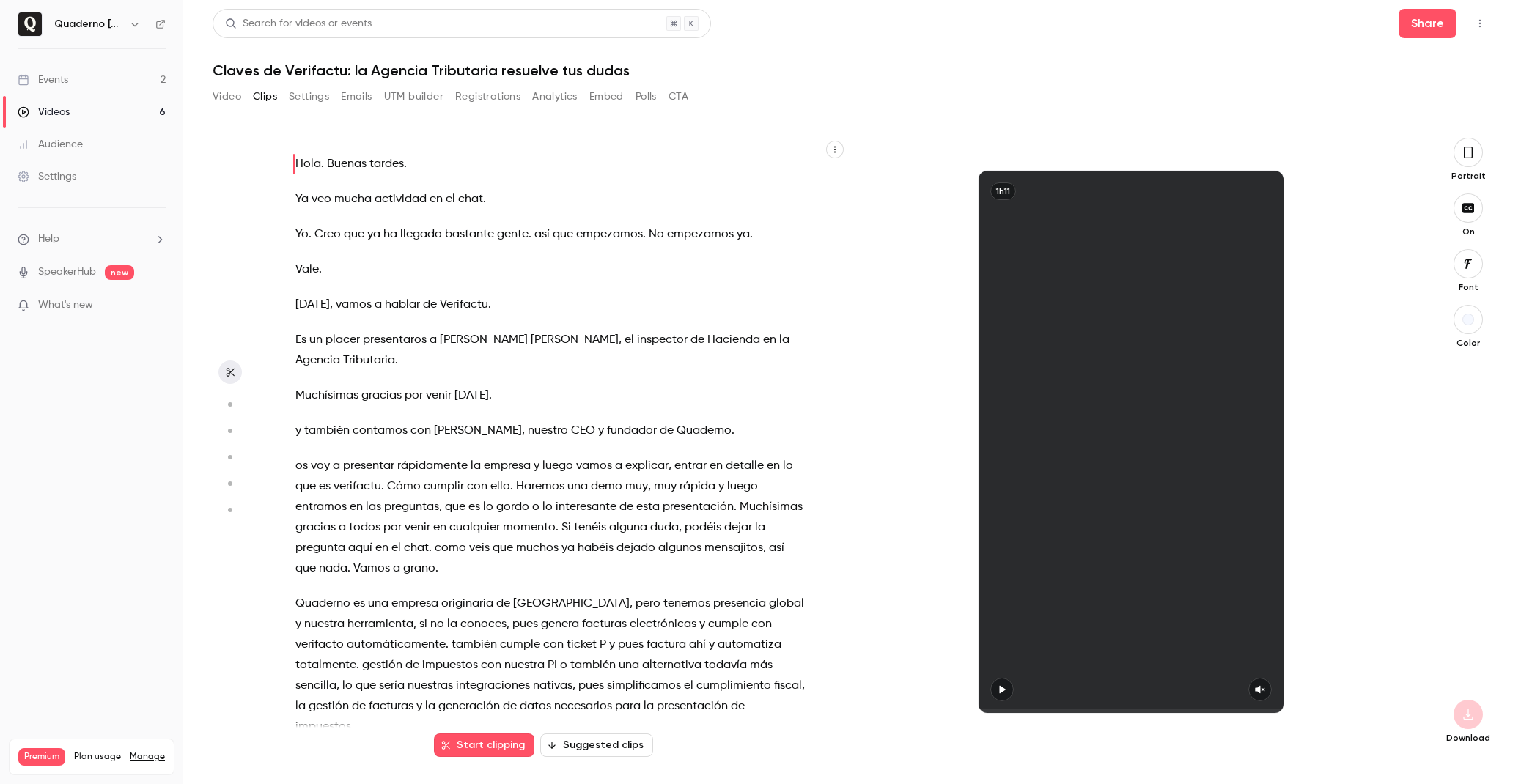
click at [563, 101] on button "Analytics" at bounding box center [555, 96] width 46 height 24
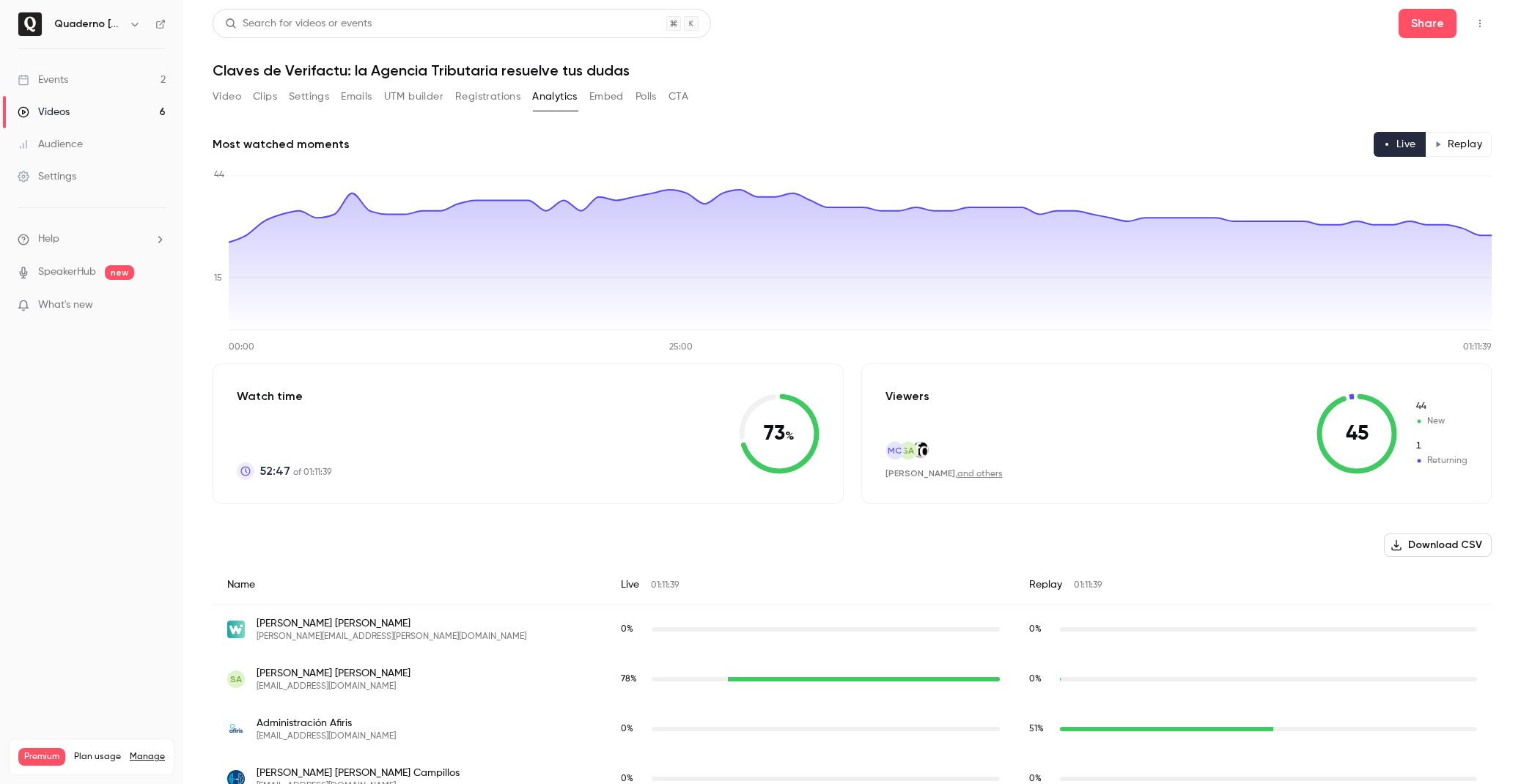
click at [1468, 148] on button "Replay" at bounding box center [1458, 144] width 67 height 25
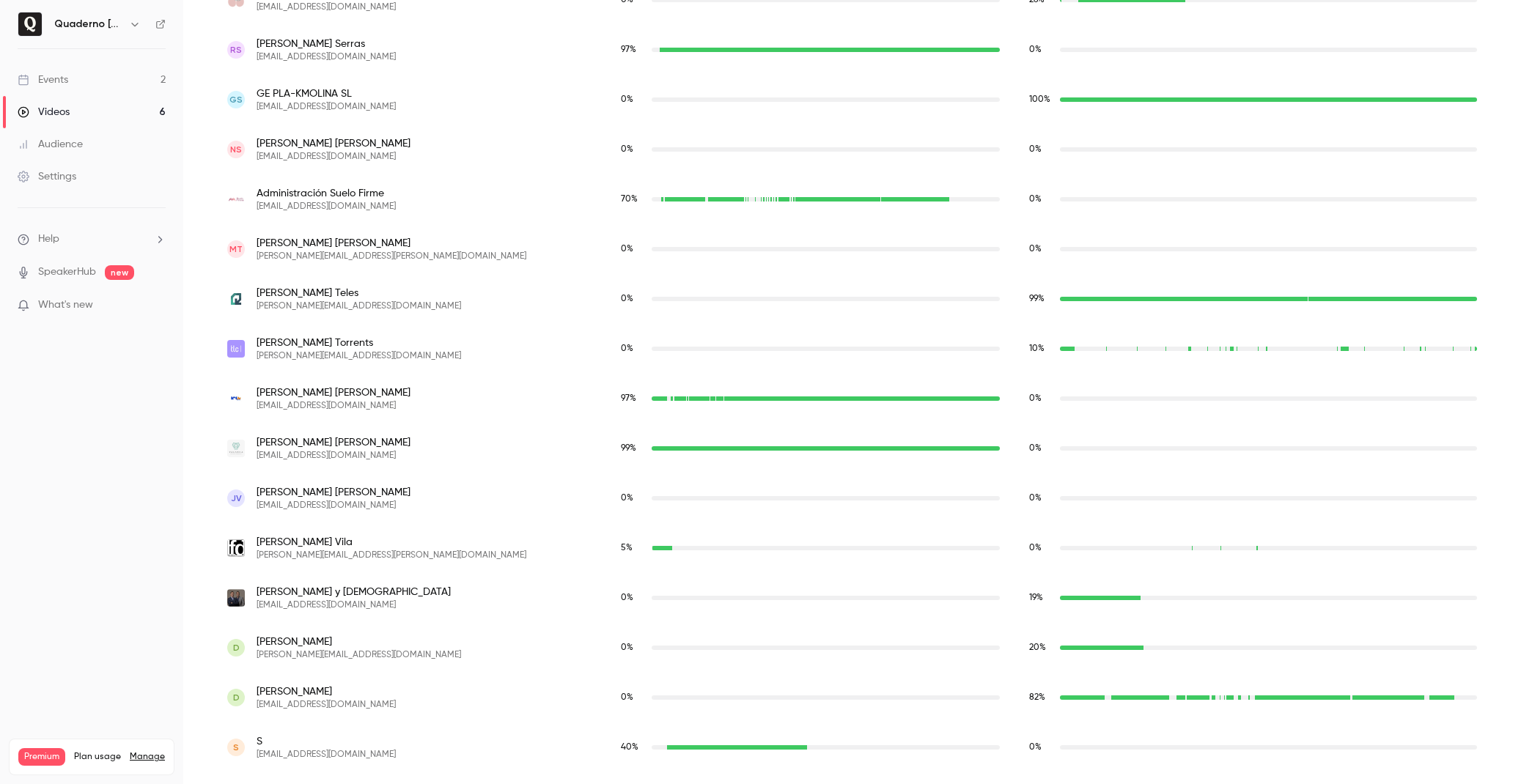
type button "replay"
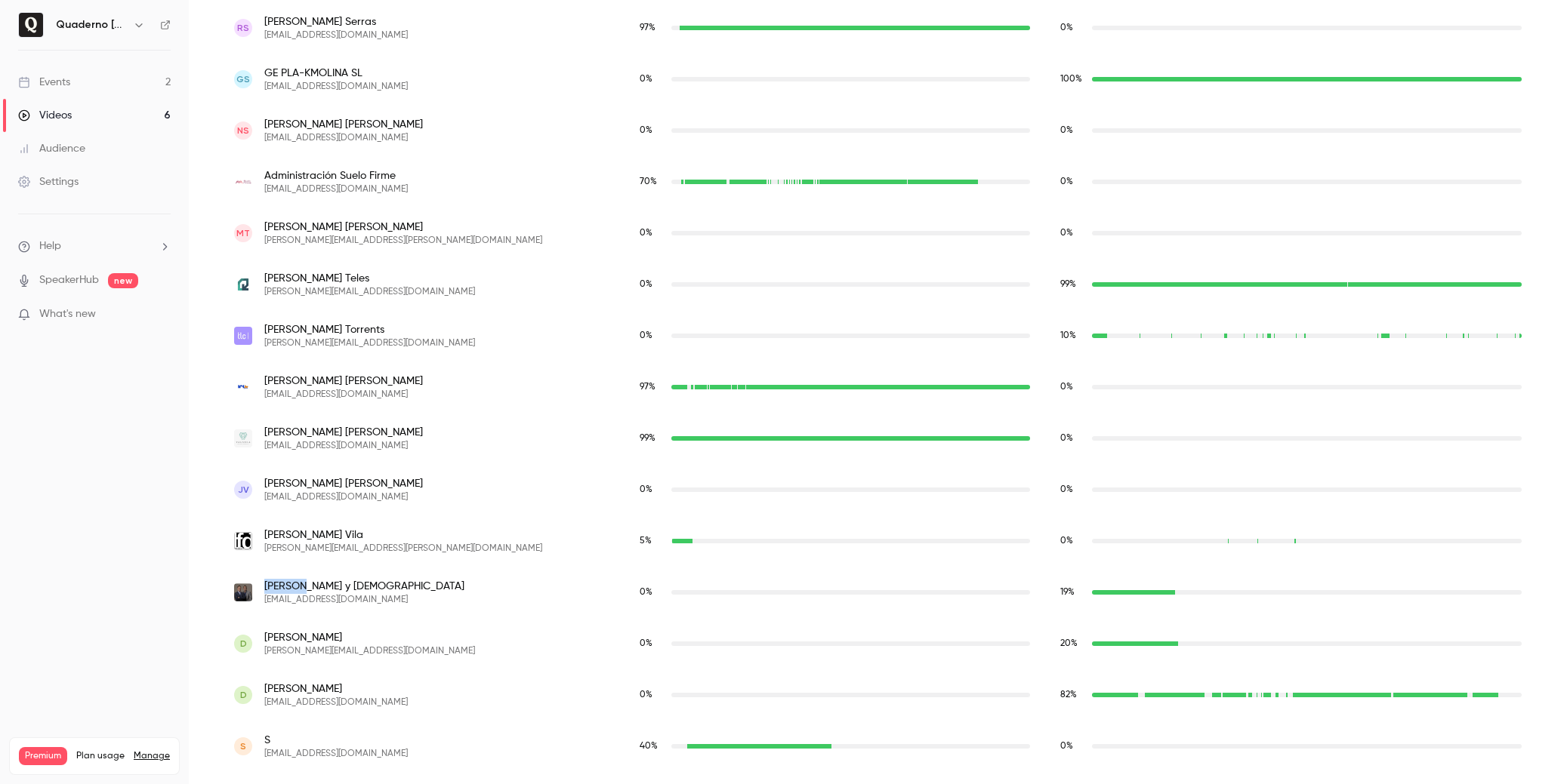
click at [252, 588] on img "administracion@alfonsoychristian.com" at bounding box center [243, 592] width 19 height 19
click at [242, 592] on img "administracion@alfonsoychristian.com" at bounding box center [243, 592] width 19 height 19
click at [1116, 575] on div "19 %" at bounding box center [1291, 592] width 492 height 51
click at [1124, 580] on div "19 %" at bounding box center [1291, 592] width 492 height 51
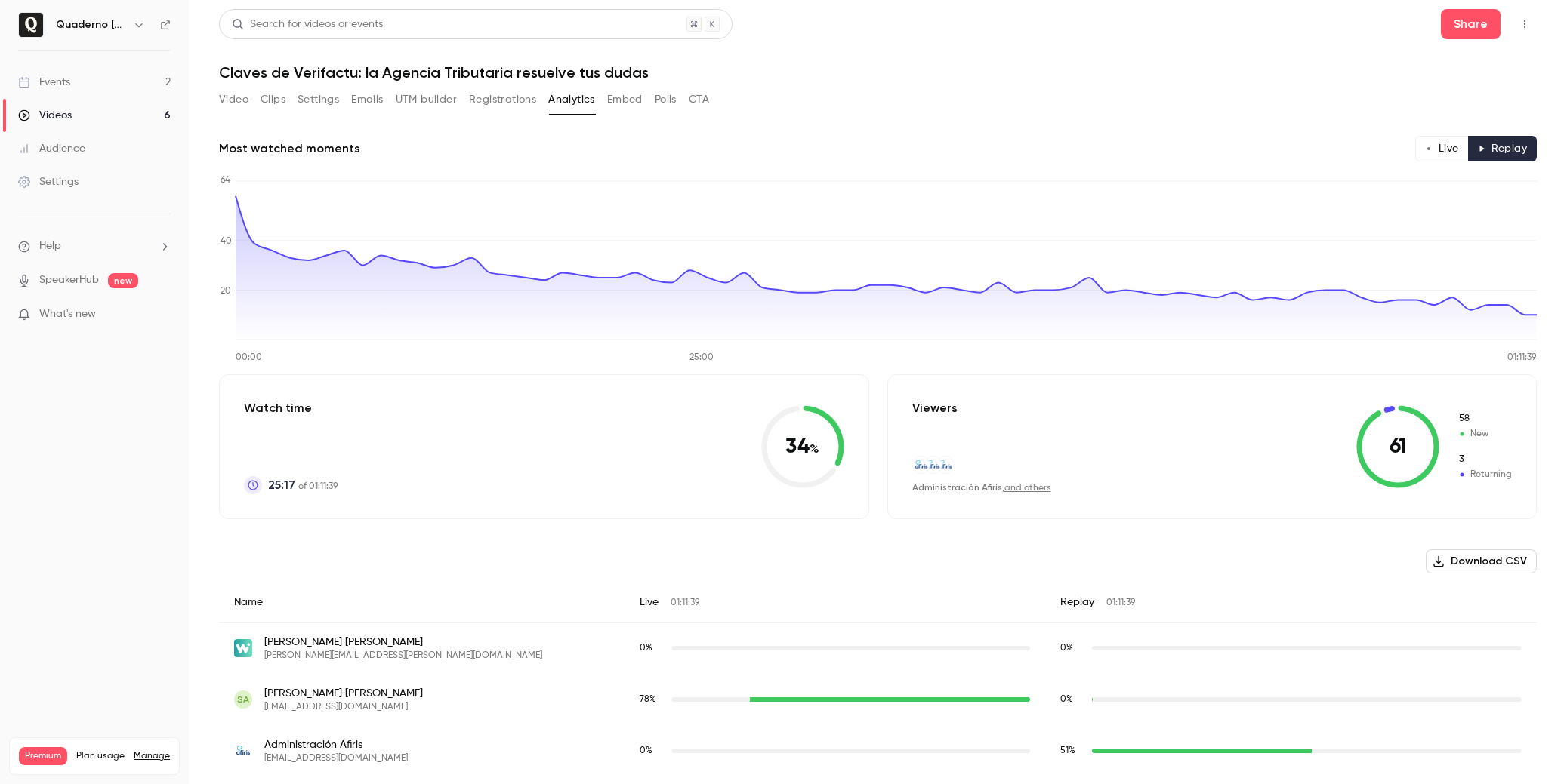
click at [1457, 562] on button "Download CSV" at bounding box center [1481, 561] width 111 height 24
click at [529, 94] on button "Registrations" at bounding box center [502, 99] width 68 height 24
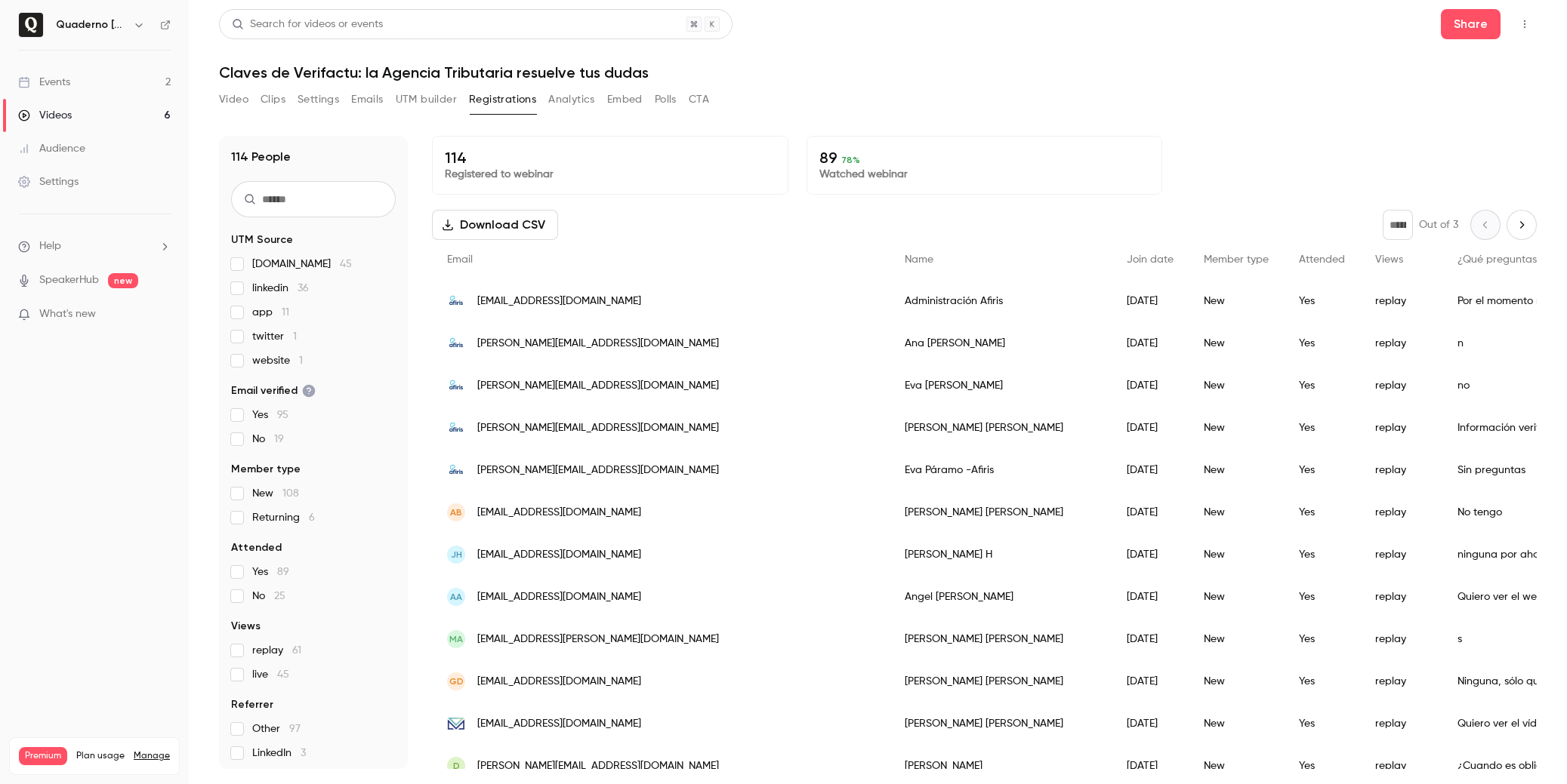
click at [278, 201] on input "text" at bounding box center [313, 199] width 165 height 36
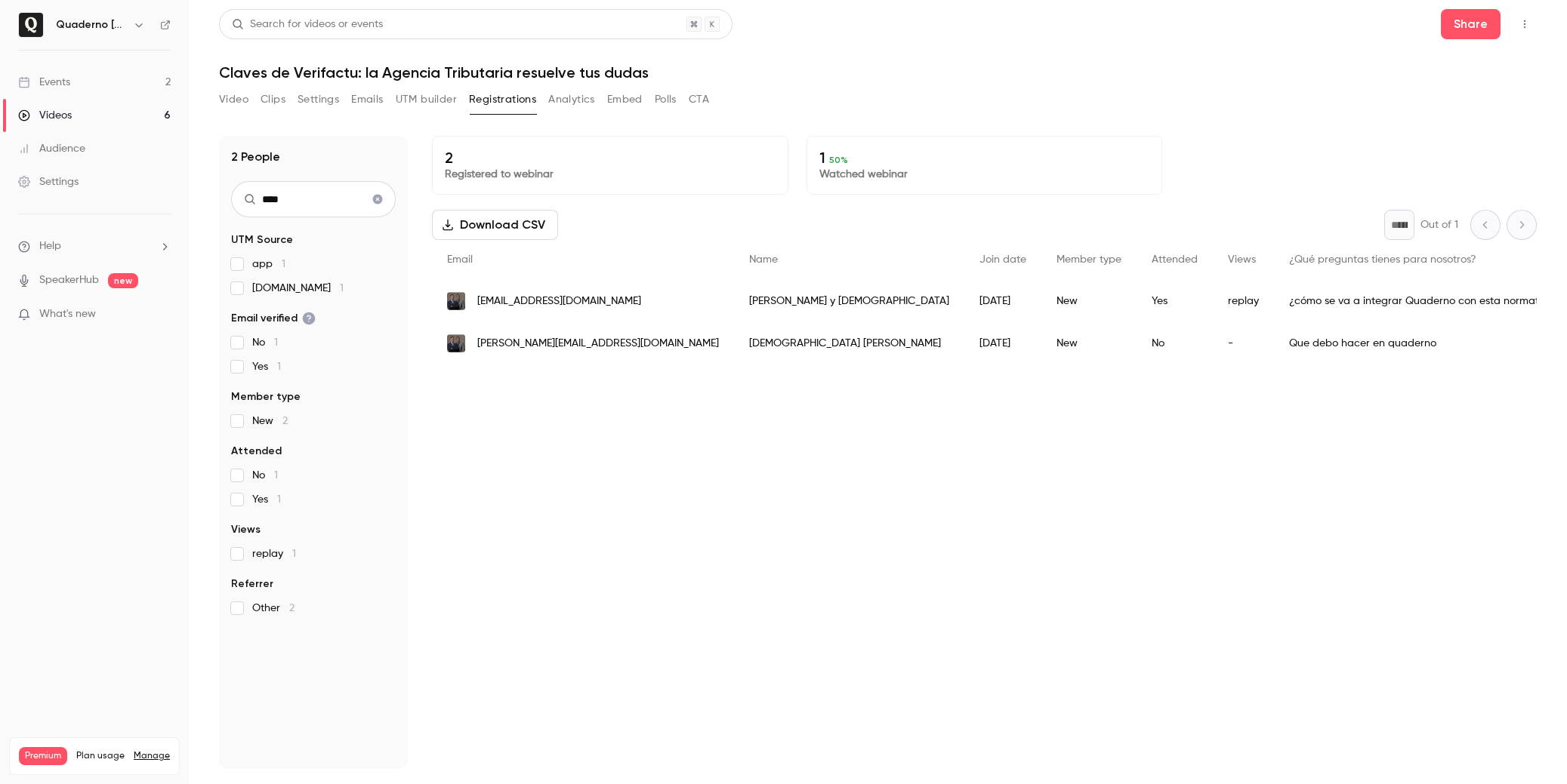
type input "****"
click at [576, 296] on span "[EMAIL_ADDRESS][DOMAIN_NAME]" at bounding box center [558, 301] width 164 height 16
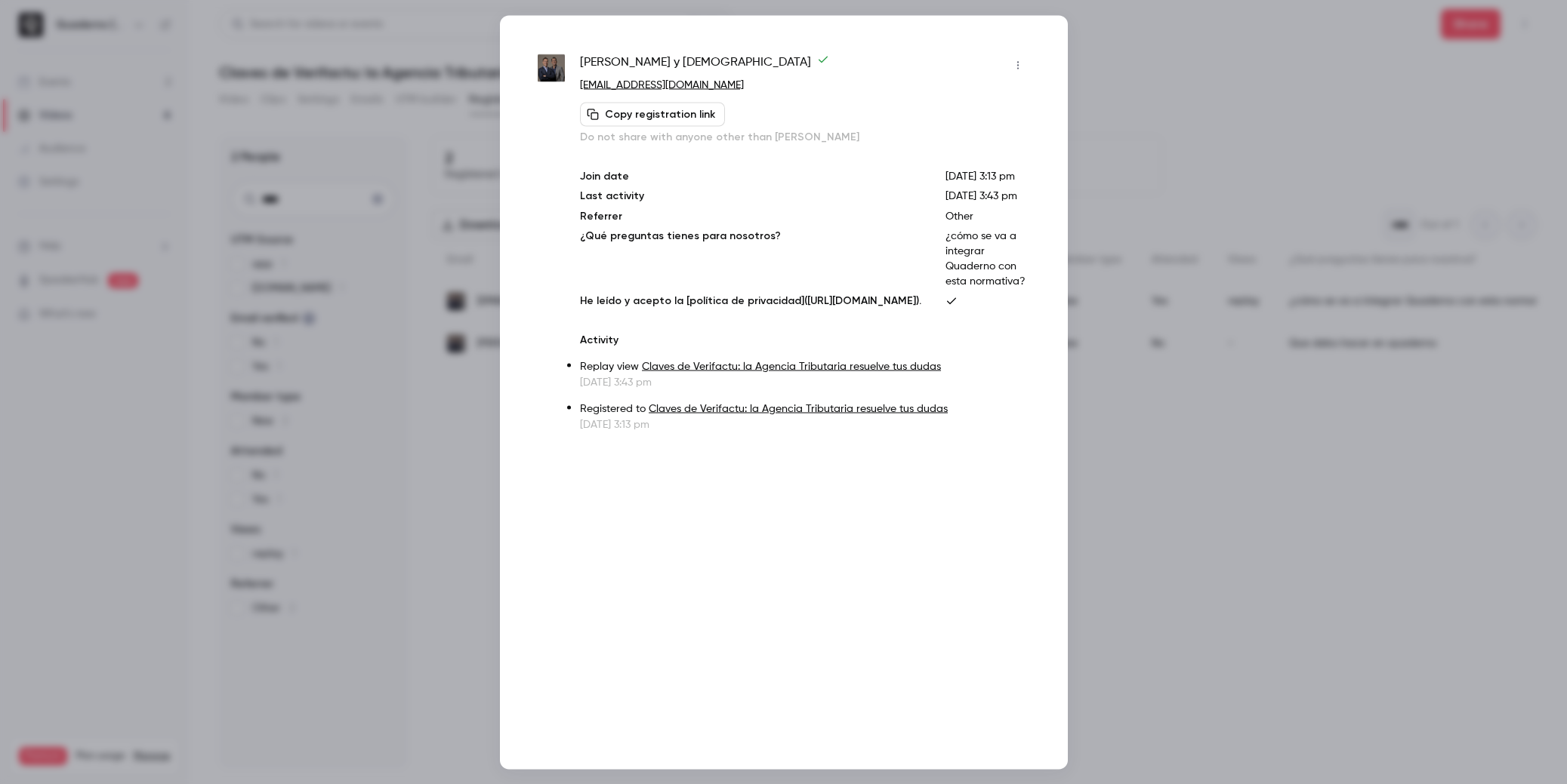
click at [1181, 75] on div at bounding box center [784, 392] width 1567 height 784
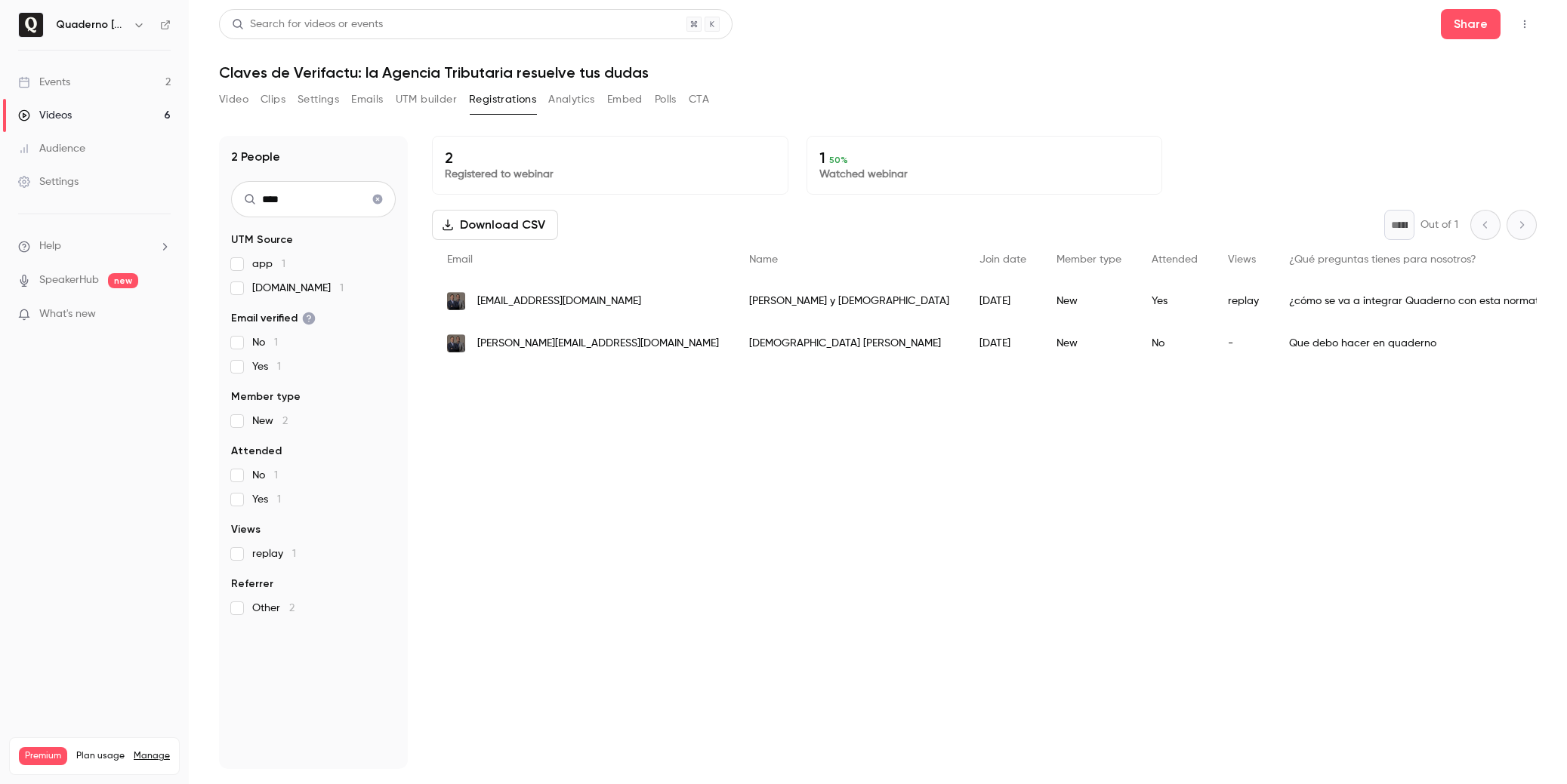
click at [364, 101] on button "Emails" at bounding box center [367, 99] width 31 height 24
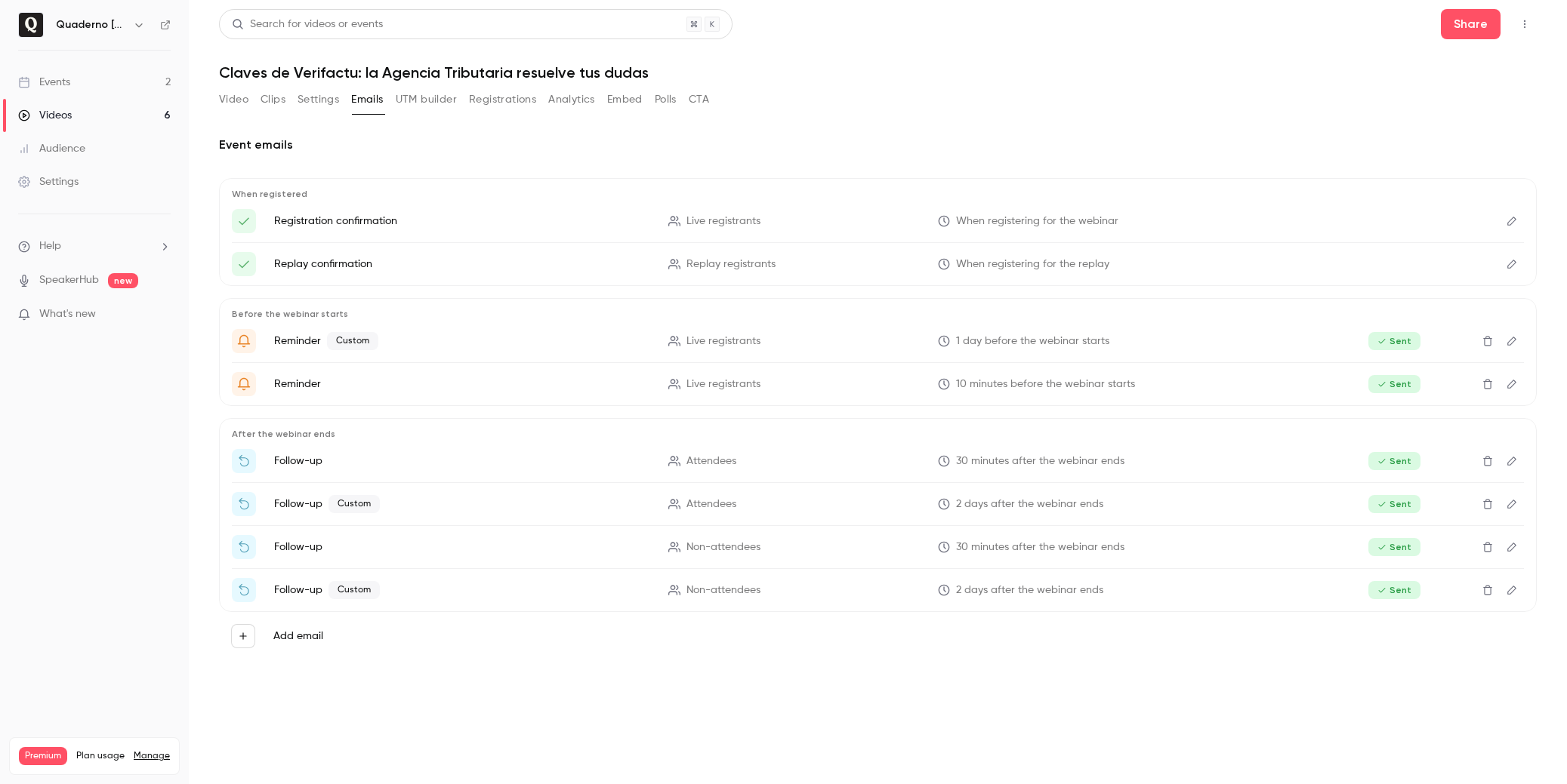
click at [303, 546] on p "Follow-up" at bounding box center [462, 546] width 376 height 15
click at [1515, 545] on icon "Edit" at bounding box center [1511, 546] width 9 height 9
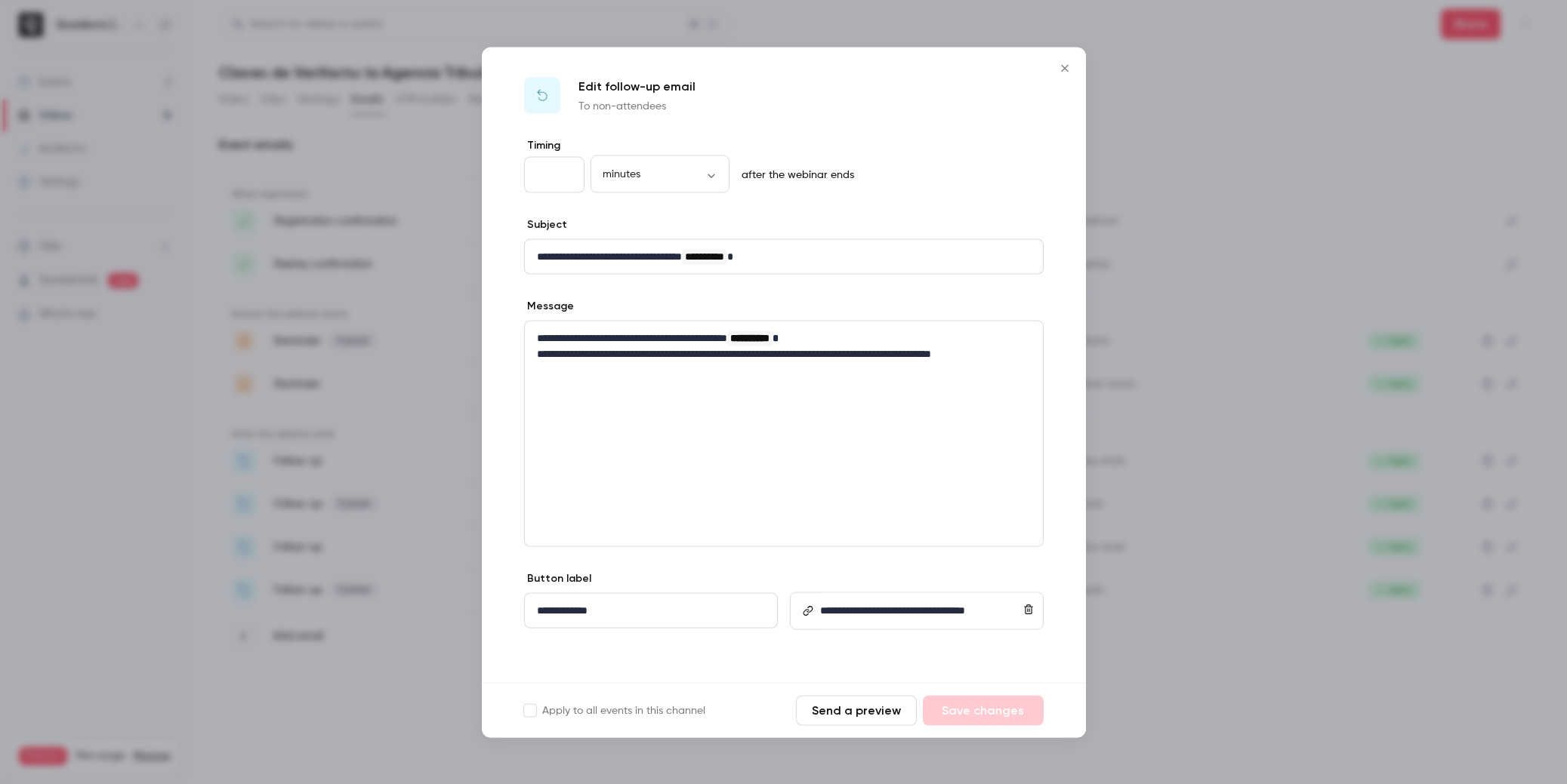
click at [1067, 66] on icon "Close" at bounding box center [1064, 68] width 7 height 7
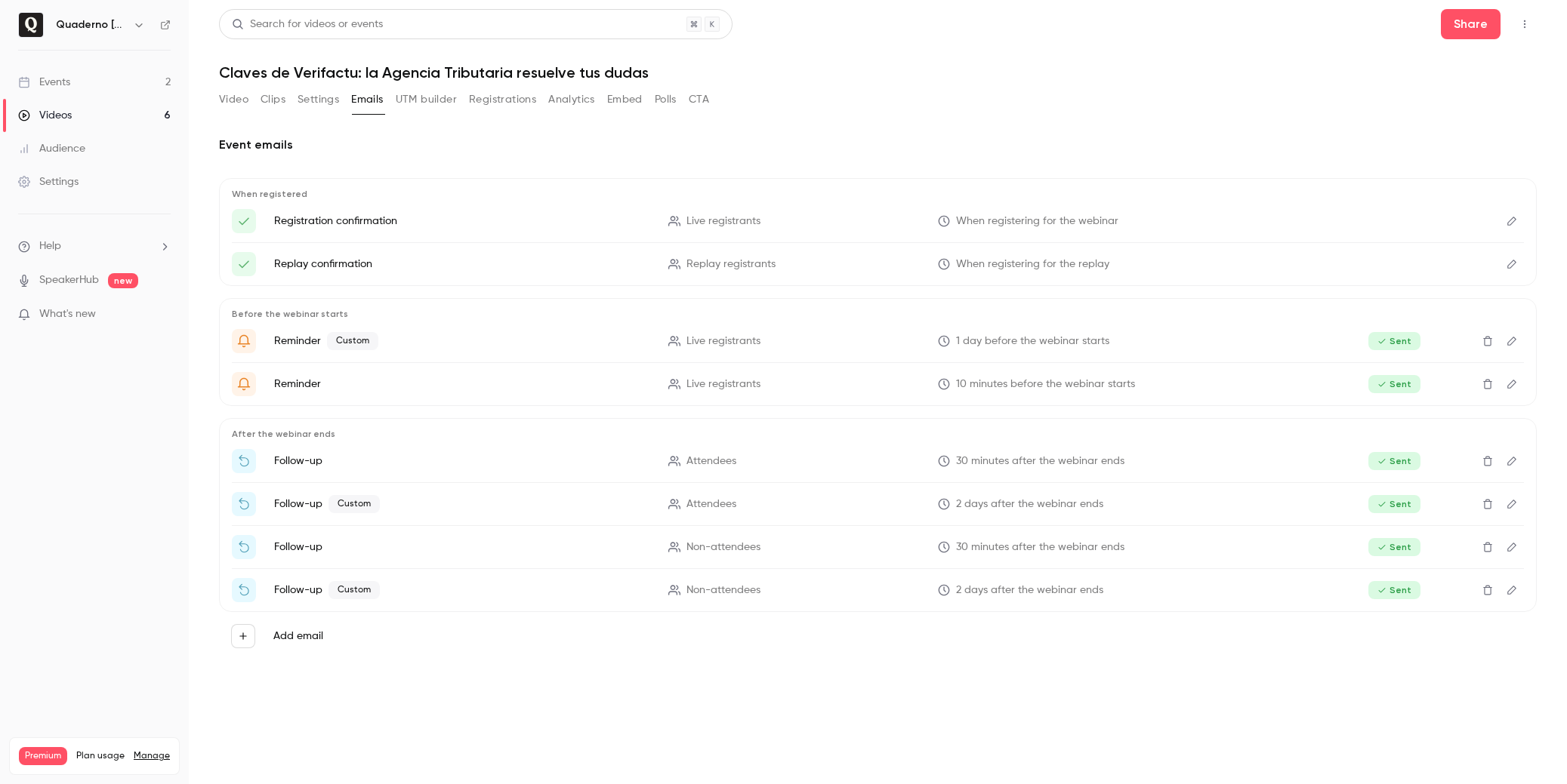
click at [1510, 591] on icon "Edit" at bounding box center [1511, 590] width 12 height 11
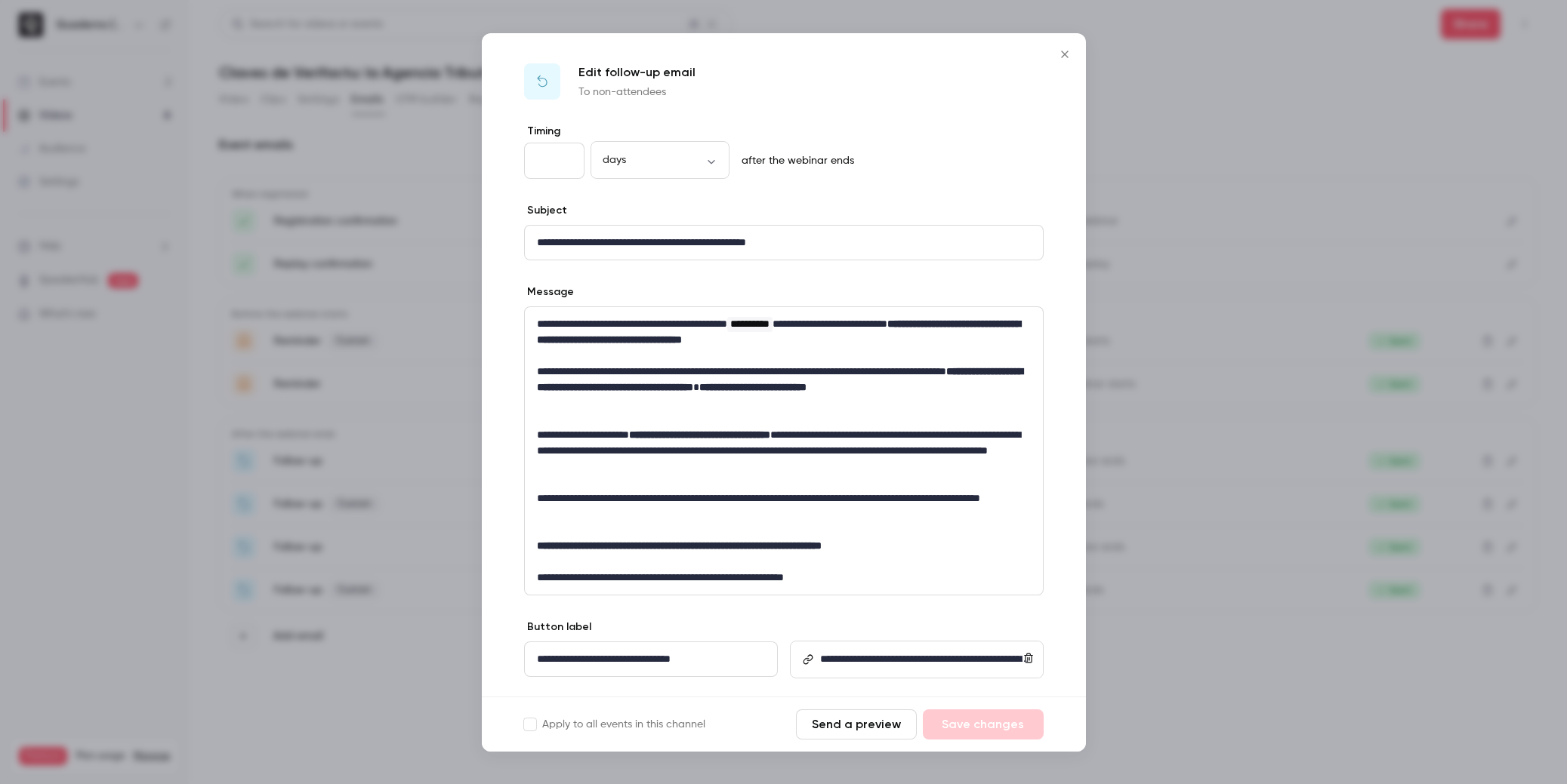
click at [1068, 55] on icon "Close" at bounding box center [1065, 54] width 19 height 12
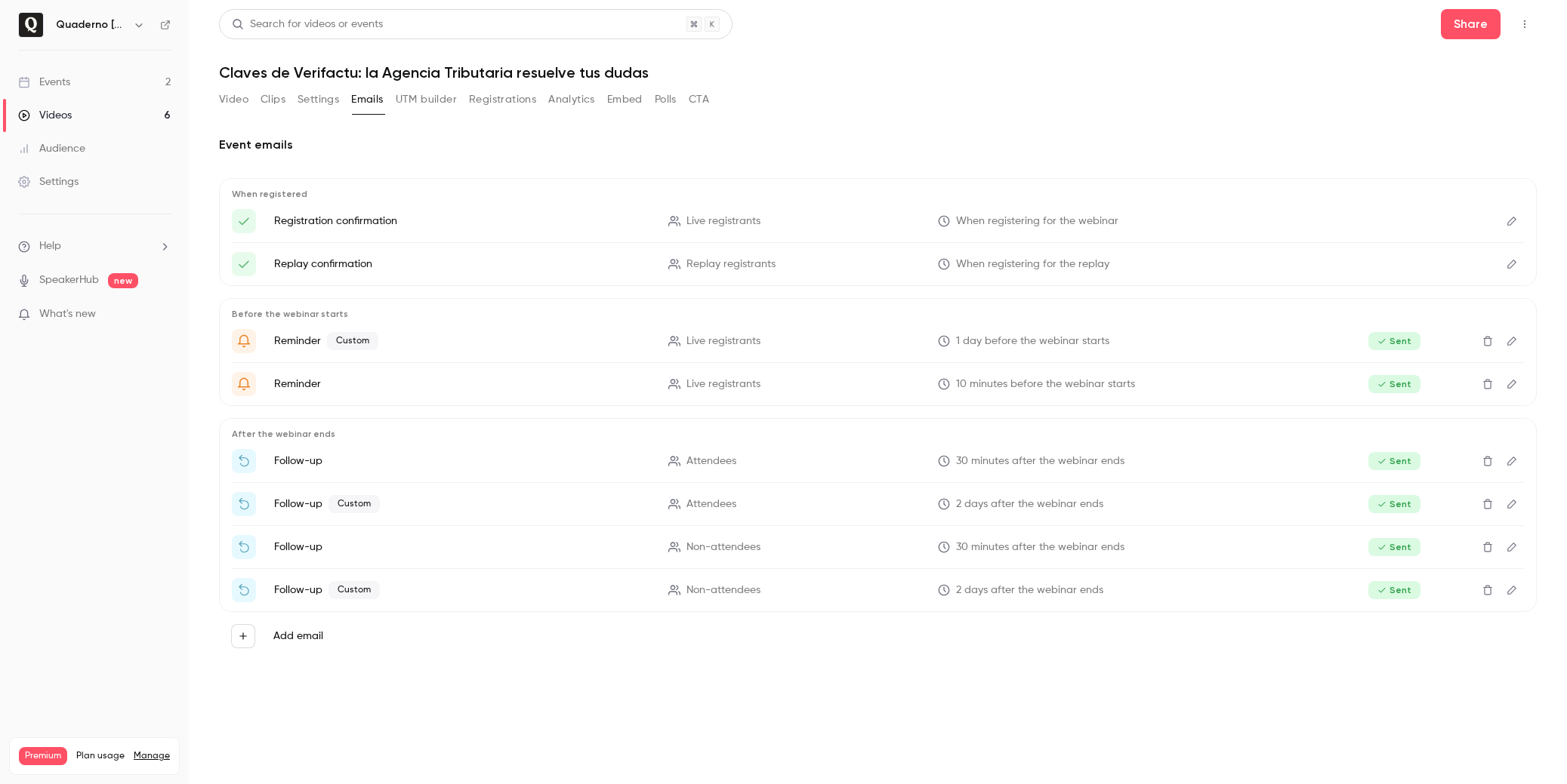
click at [1510, 261] on icon "Edit" at bounding box center [1511, 263] width 12 height 11
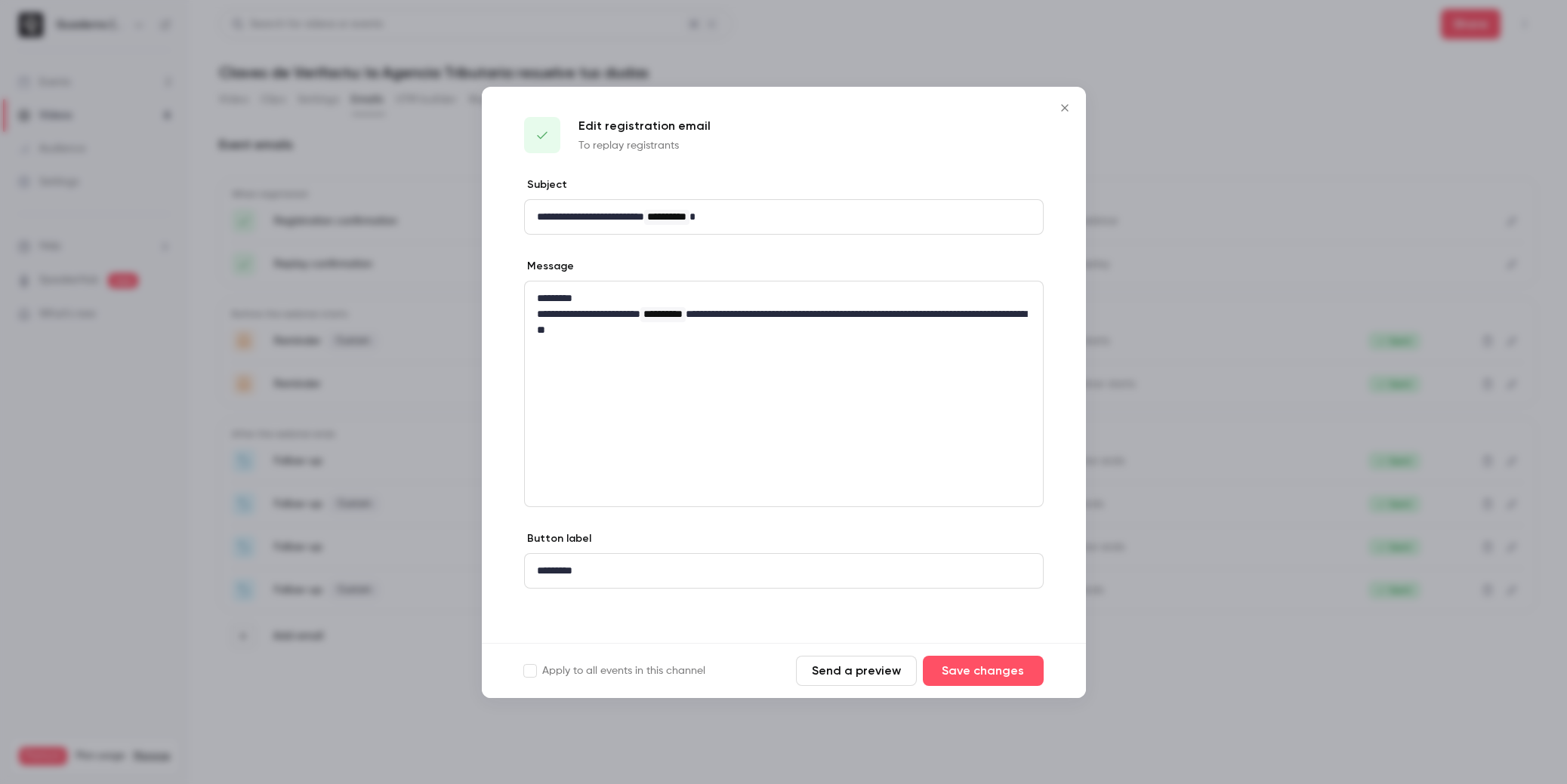
click at [1069, 104] on icon "Close" at bounding box center [1065, 108] width 19 height 12
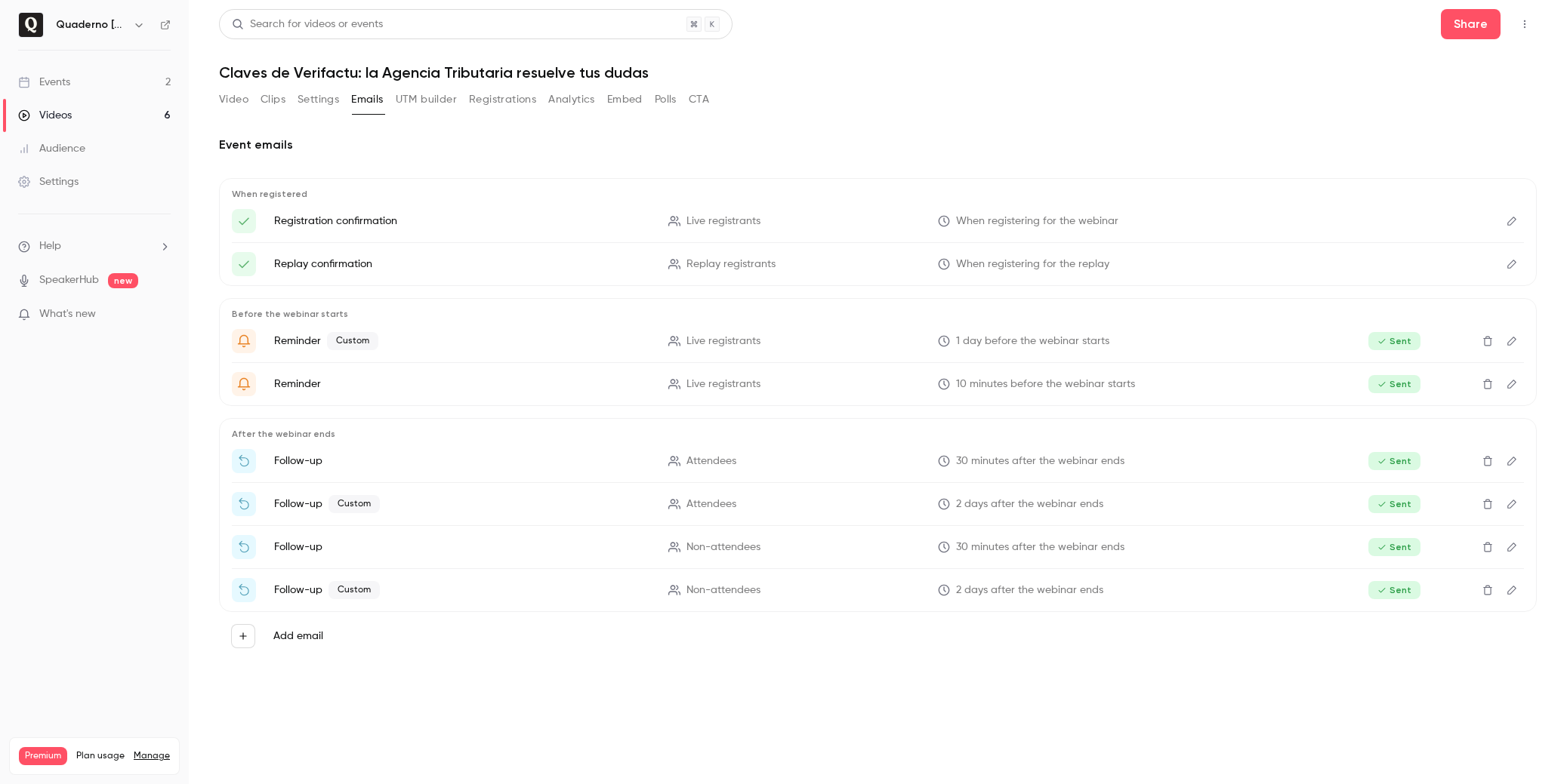
click at [246, 629] on button "Add email" at bounding box center [243, 636] width 24 height 24
click at [519, 652] on div at bounding box center [784, 392] width 1567 height 784
click at [1522, 25] on icon "Top Bar Actions" at bounding box center [1524, 23] width 12 height 11
click at [1522, 25] on div at bounding box center [784, 392] width 1567 height 784
click at [108, 229] on ul "Help SpeakerHub new What's new" at bounding box center [94, 282] width 189 height 135
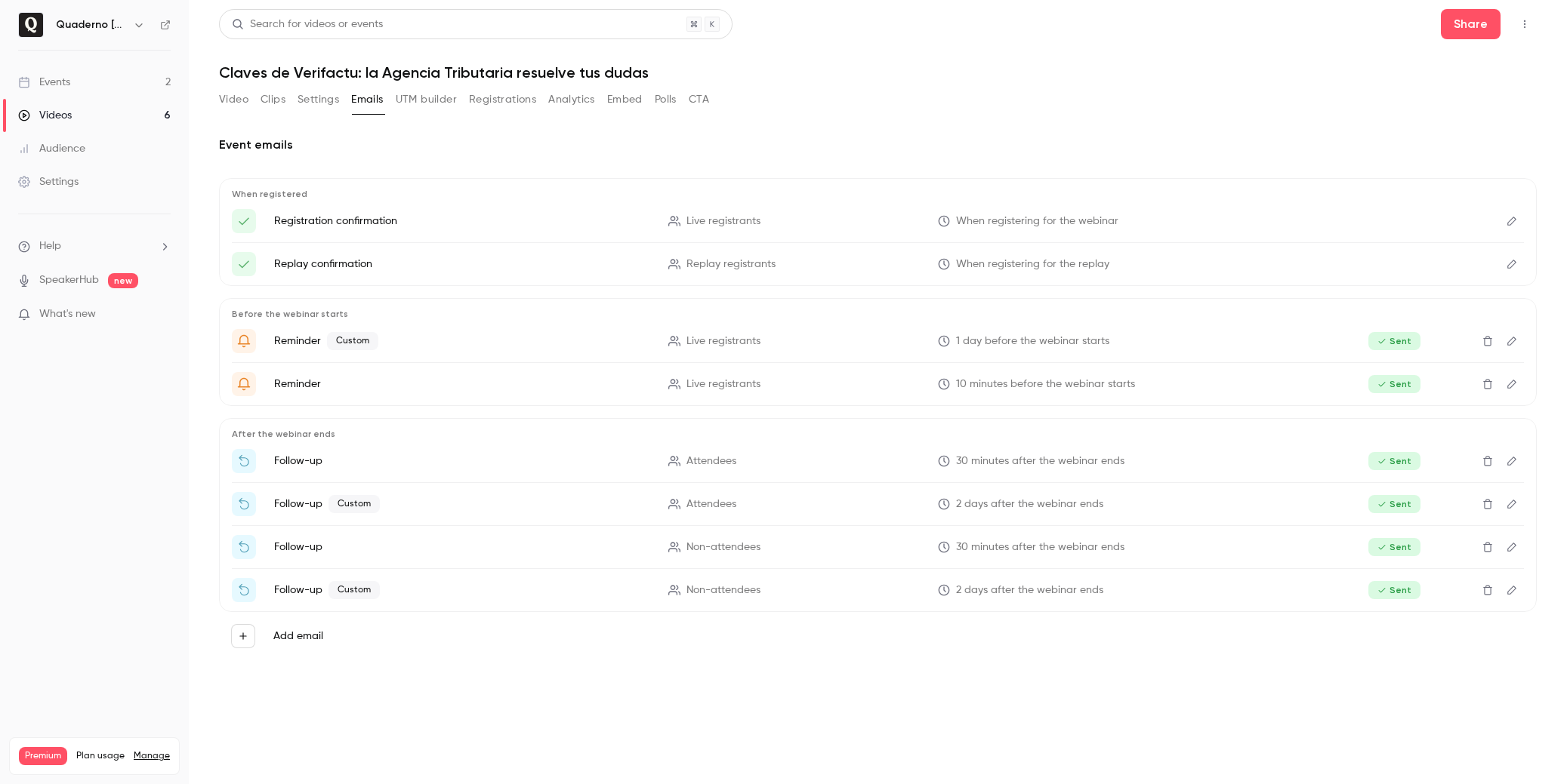
click at [114, 242] on li "Help" at bounding box center [95, 247] width 153 height 16
click at [242, 264] on link "Help center" at bounding box center [278, 275] width 166 height 40
